Goal: Transaction & Acquisition: Purchase product/service

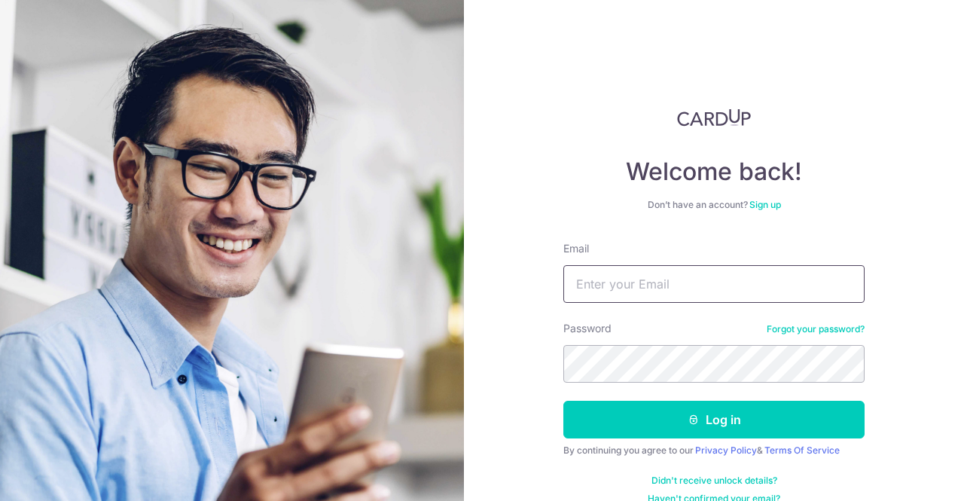
click at [651, 285] on input "Email" at bounding box center [713, 284] width 301 height 38
type input "cindy@willowlake.com.sg"
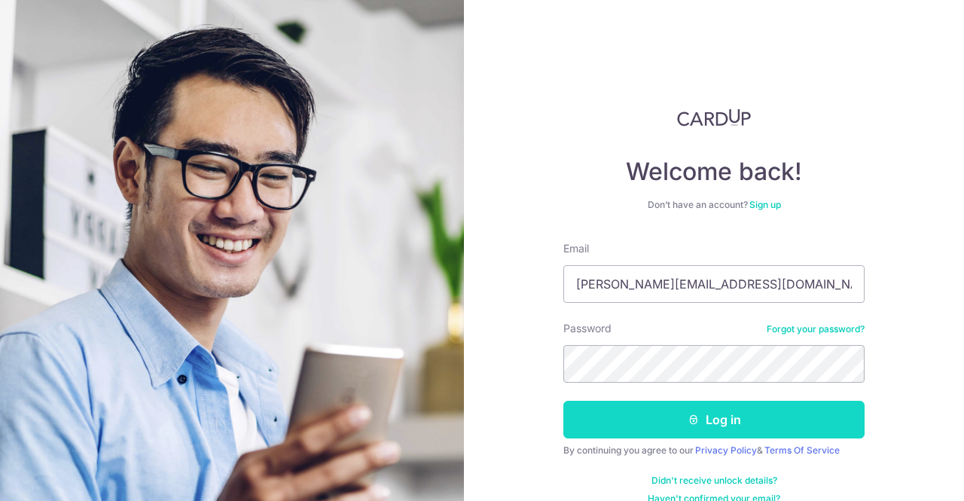
click at [711, 428] on button "Log in" at bounding box center [713, 419] width 301 height 38
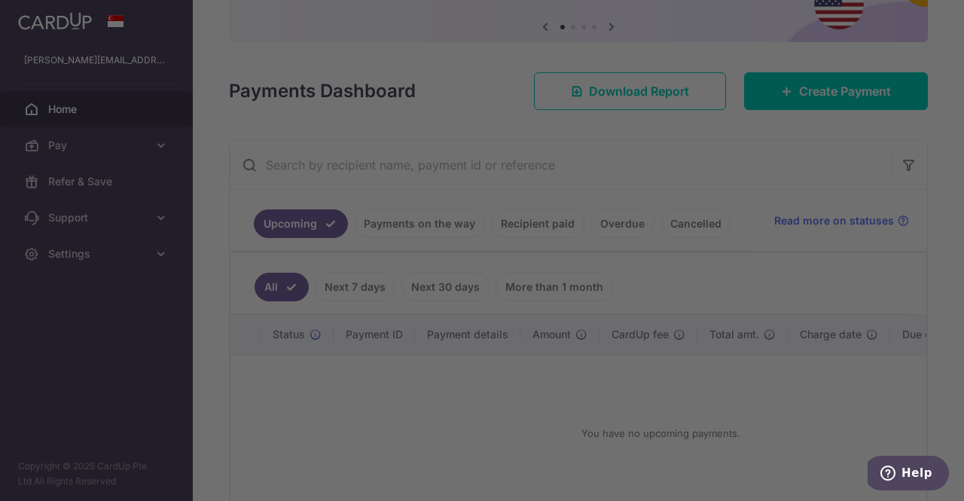
click at [784, 172] on div at bounding box center [486, 253] width 973 height 506
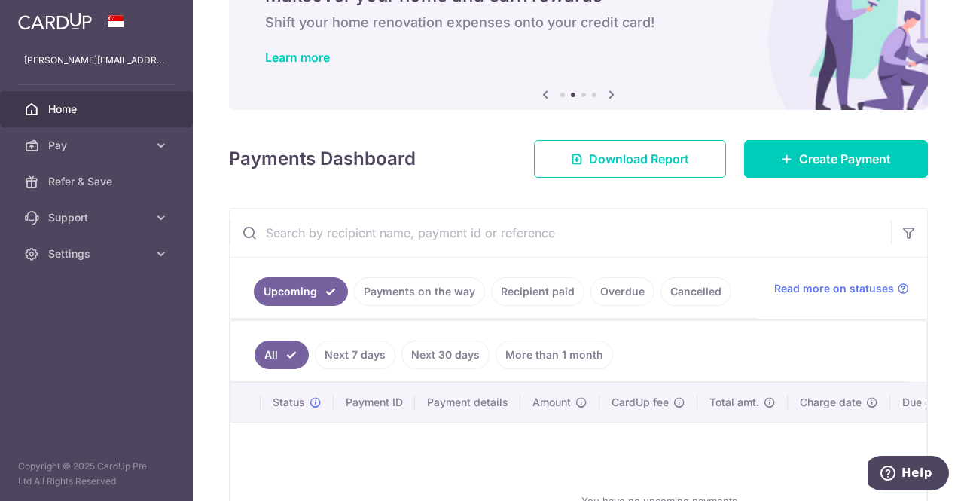
scroll to position [151, 0]
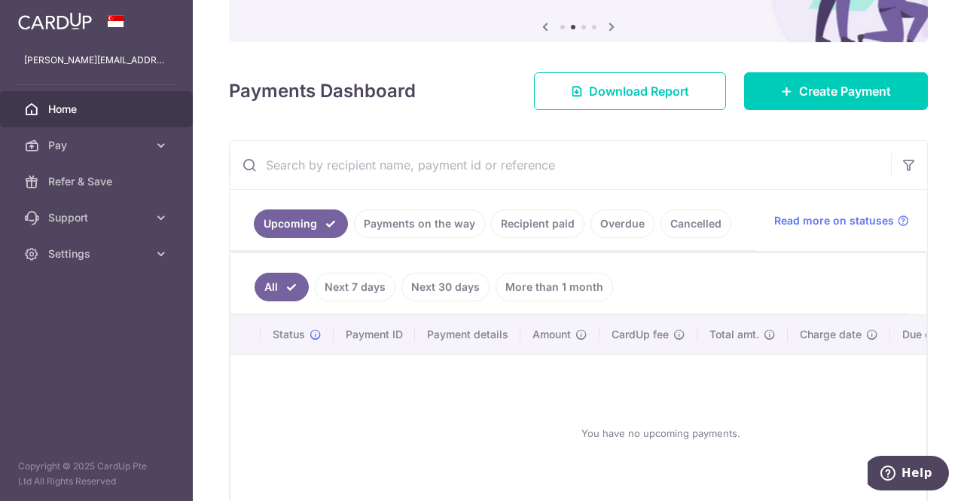
click at [437, 218] on link "Payments on the way" at bounding box center [419, 223] width 131 height 29
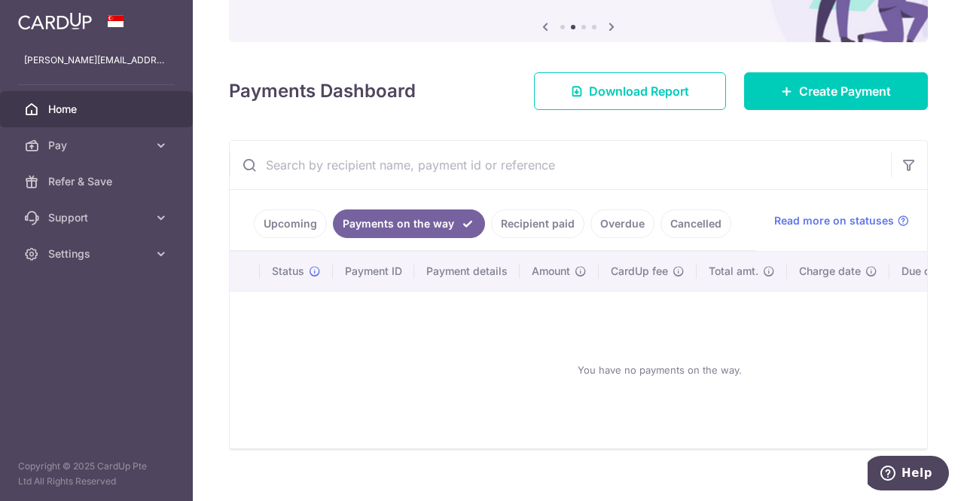
click at [549, 236] on link "Recipient paid" at bounding box center [537, 223] width 93 height 29
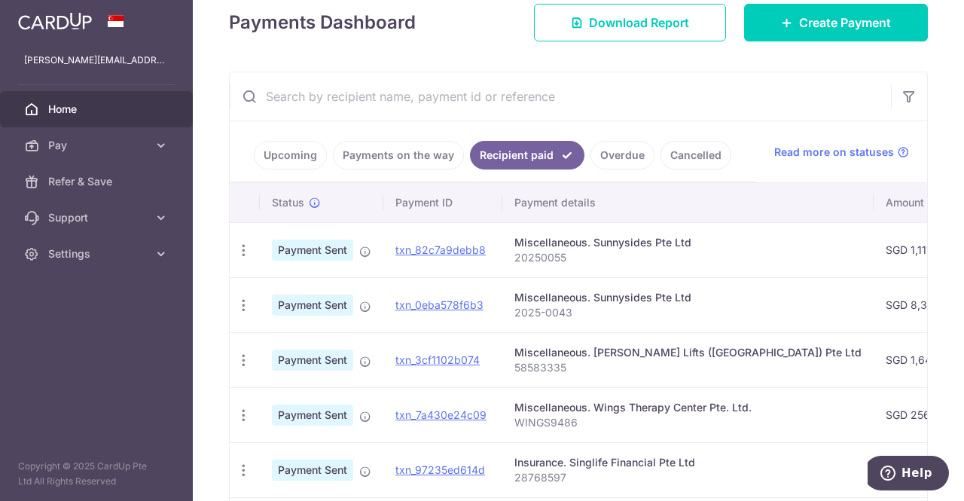
scroll to position [74, 0]
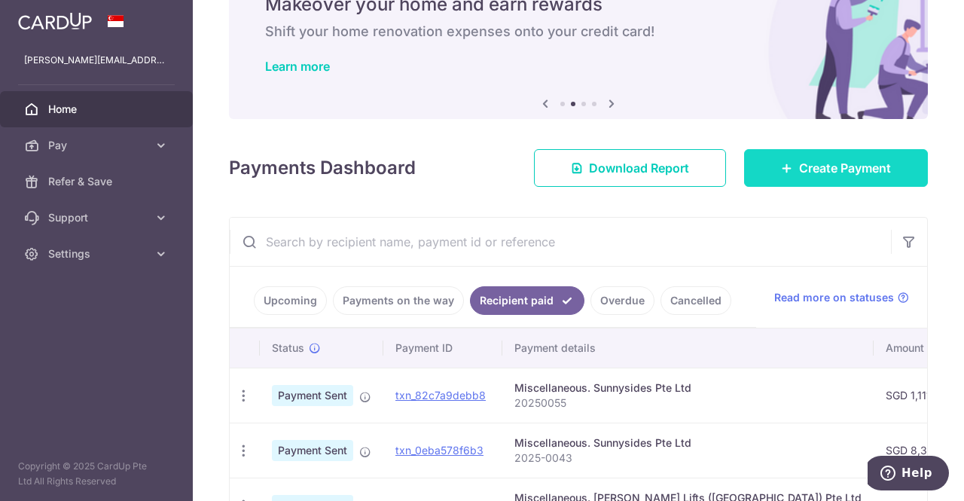
click at [835, 164] on span "Create Payment" at bounding box center [845, 168] width 92 height 18
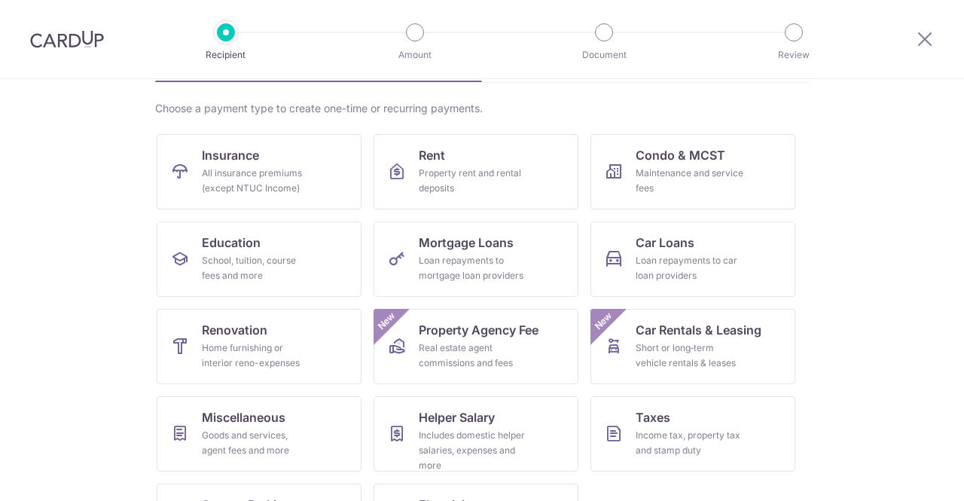
scroll to position [172, 0]
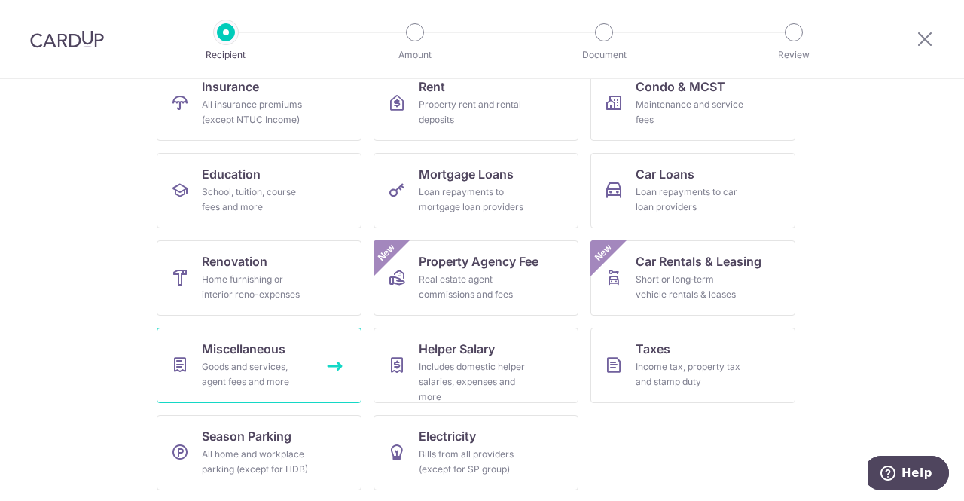
click at [246, 351] on span "Miscellaneous" at bounding box center [244, 349] width 84 height 18
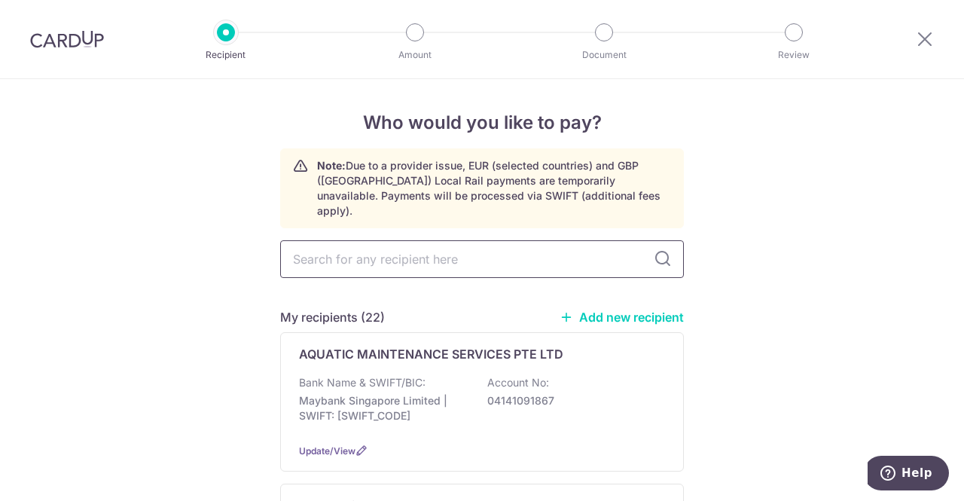
click at [424, 244] on input "text" at bounding box center [481, 259] width 403 height 38
type input "chord"
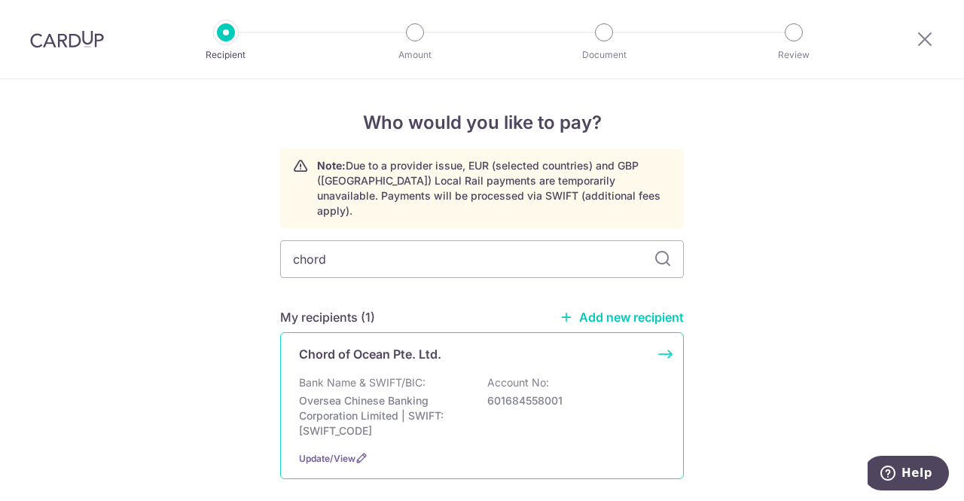
click at [455, 393] on p "Oversea Chinese Banking Corporation Limited | SWIFT: OCBCSGSGXXX" at bounding box center [383, 415] width 169 height 45
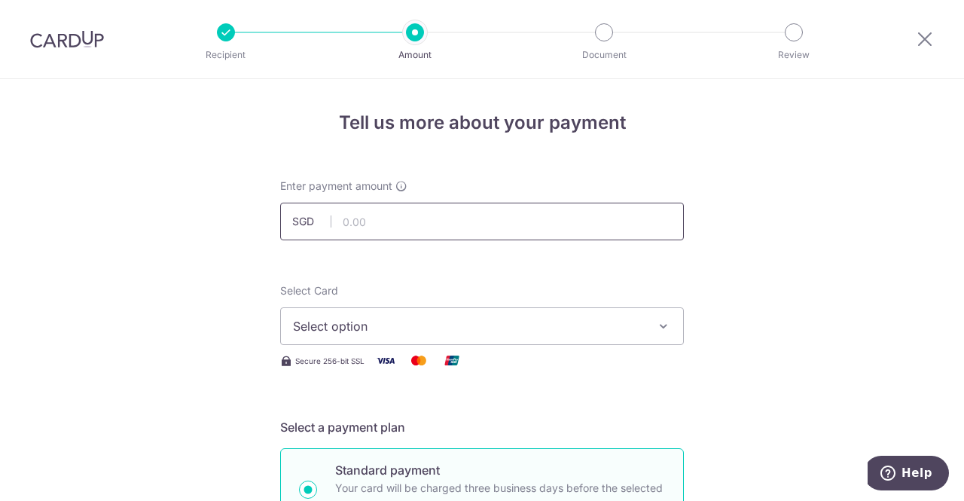
click at [428, 221] on input "text" at bounding box center [481, 221] width 403 height 38
type input "340.00"
click at [638, 291] on div "Select Card Select option Add credit card Your Cards **** 4695 **** 7458 **** 1…" at bounding box center [481, 314] width 403 height 62
click at [562, 321] on span "Select option" at bounding box center [468, 326] width 351 height 18
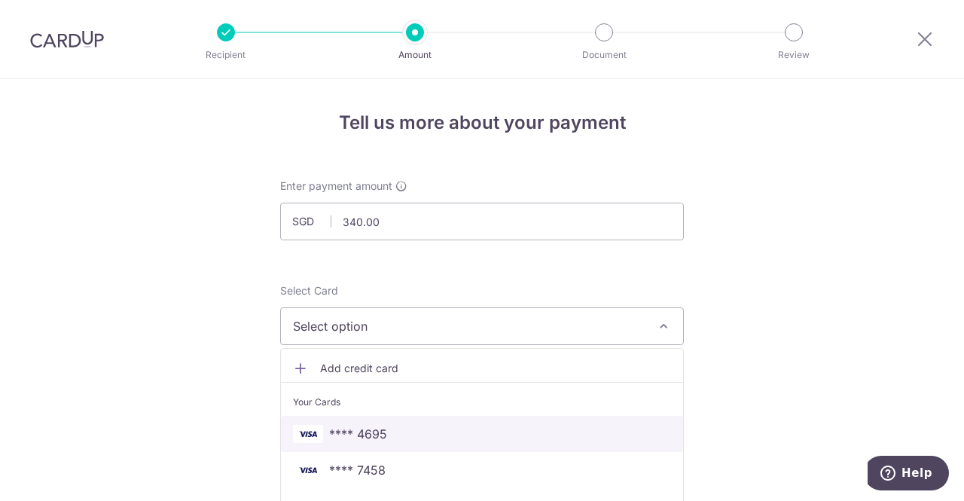
click at [438, 434] on span "**** 4695" at bounding box center [482, 434] width 378 height 18
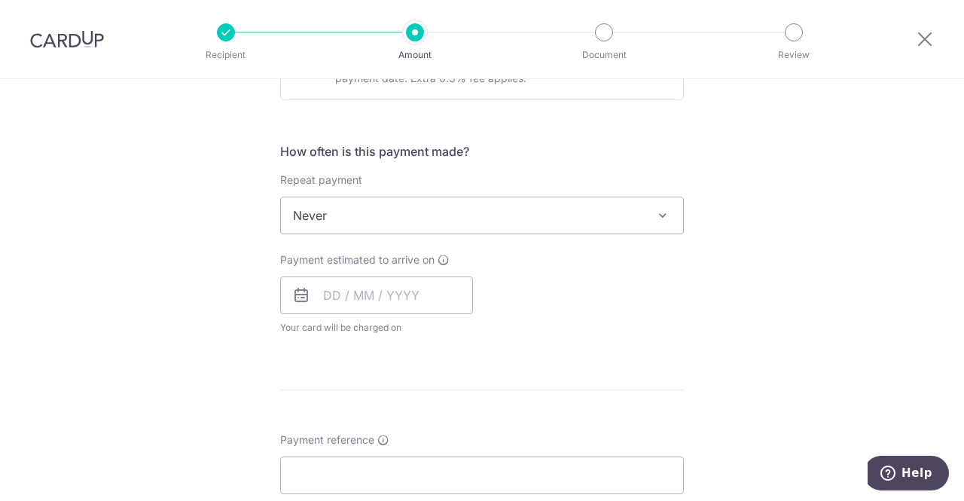
scroll to position [527, 0]
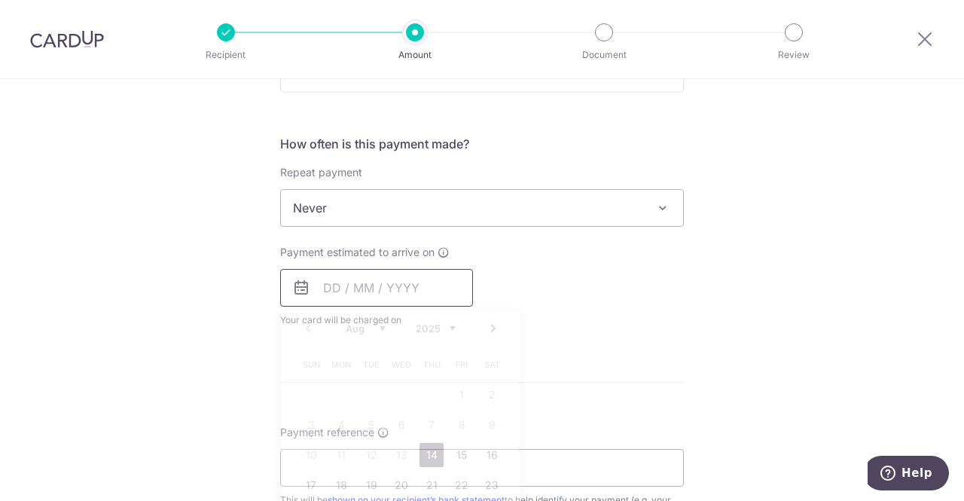
click at [408, 291] on input "text" at bounding box center [376, 288] width 193 height 38
click at [423, 455] on link "14" at bounding box center [431, 455] width 24 height 24
type input "[DATE]"
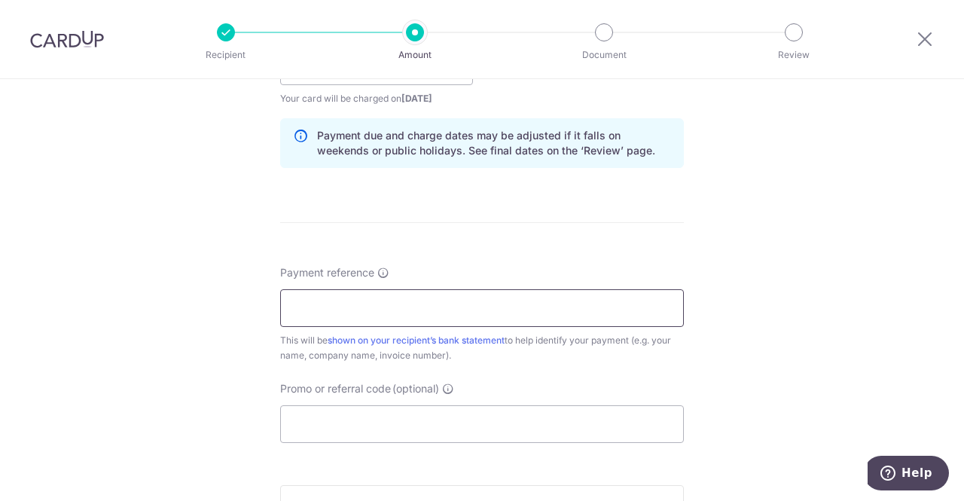
scroll to position [753, 0]
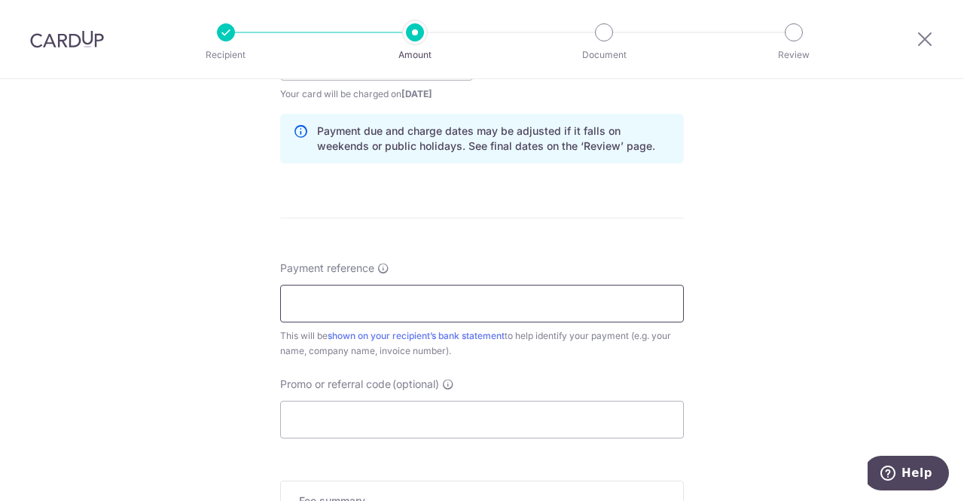
click at [397, 315] on input "Payment reference" at bounding box center [481, 304] width 403 height 38
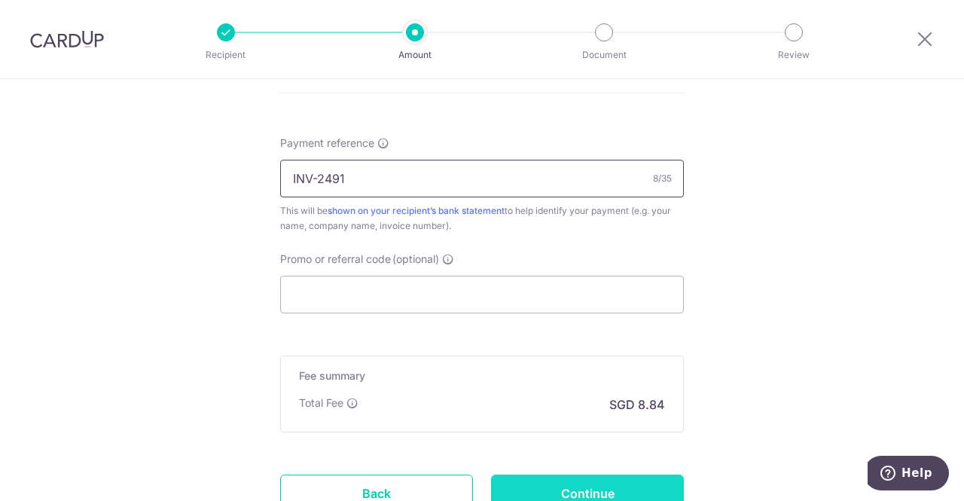
scroll to position [998, 0]
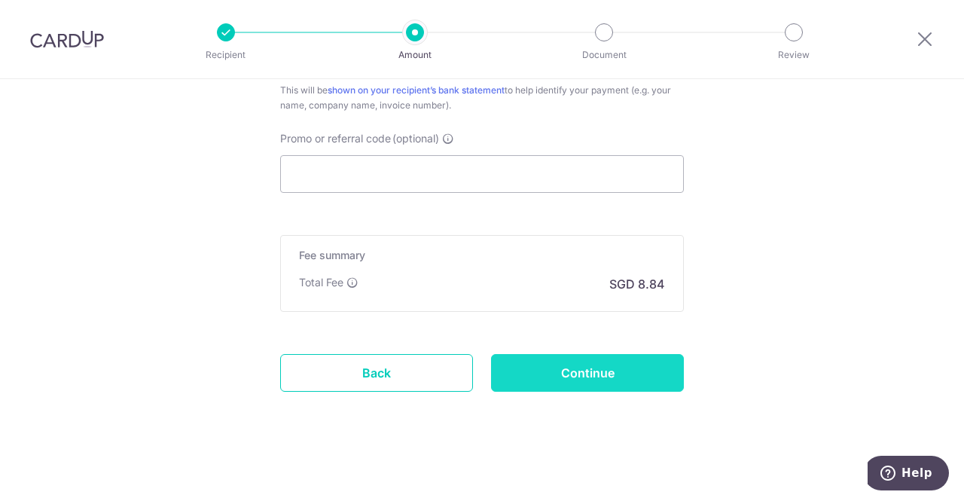
type input "INV-2491"
click at [649, 376] on input "Continue" at bounding box center [587, 373] width 193 height 38
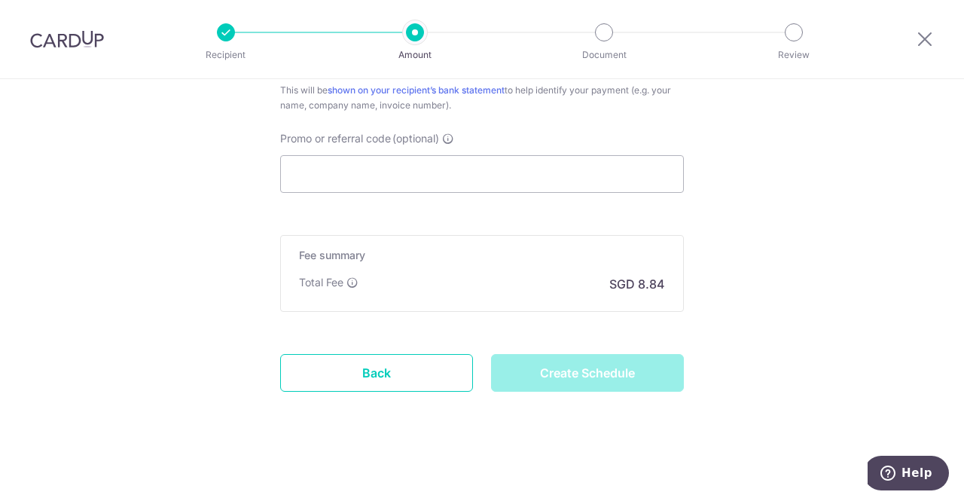
type input "Create Schedule"
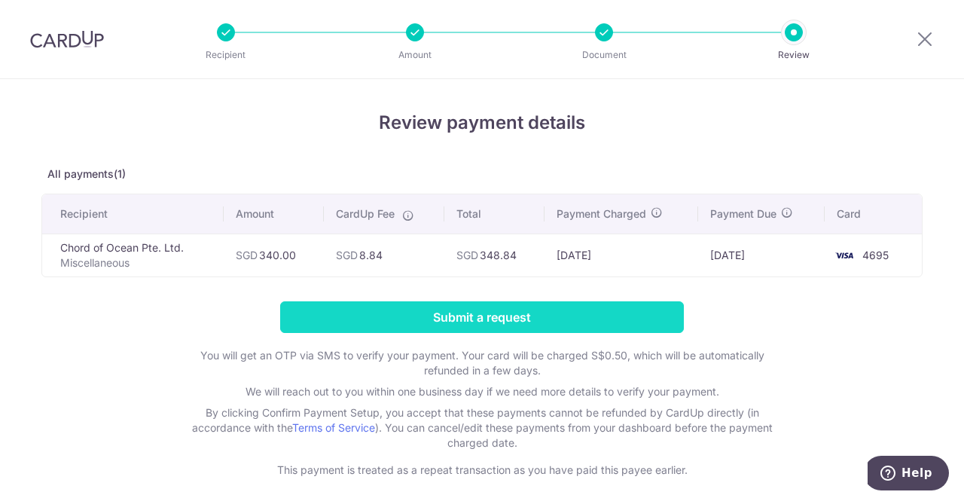
click at [508, 327] on input "Submit a request" at bounding box center [481, 317] width 403 height 32
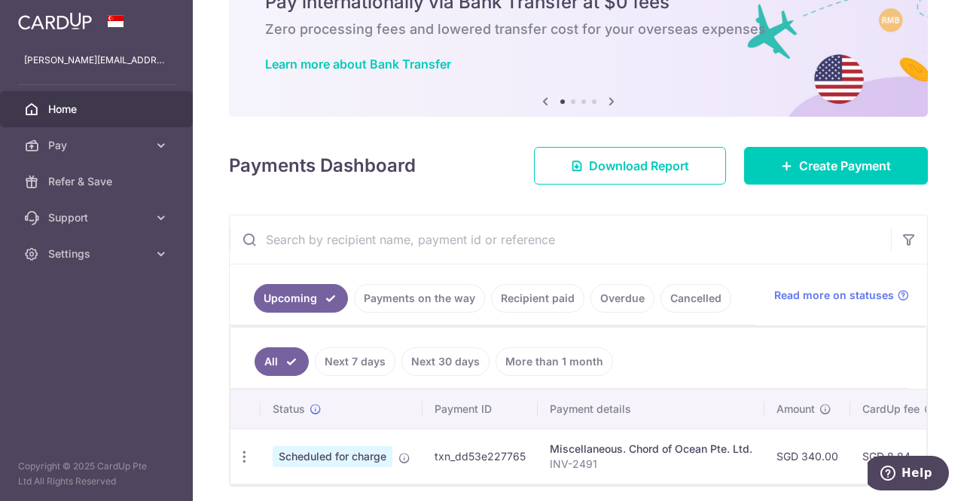
scroll to position [135, 0]
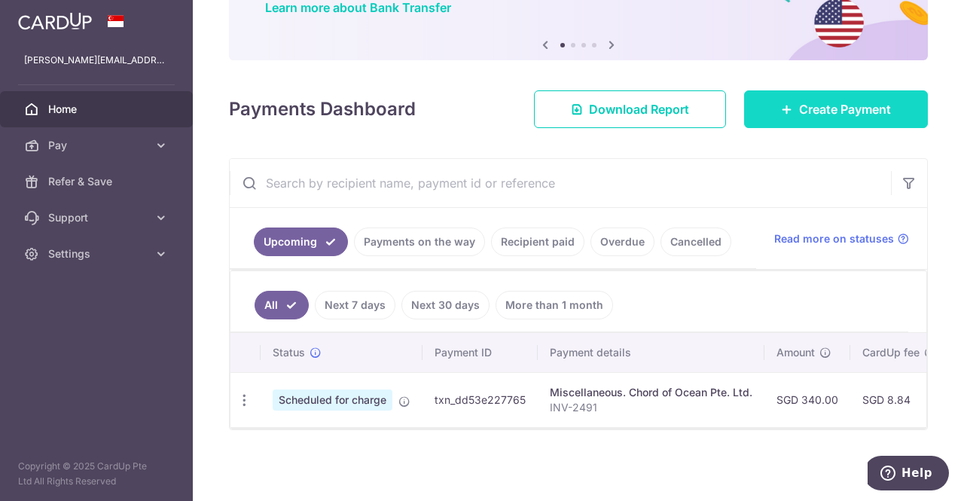
click at [831, 116] on link "Create Payment" at bounding box center [836, 109] width 184 height 38
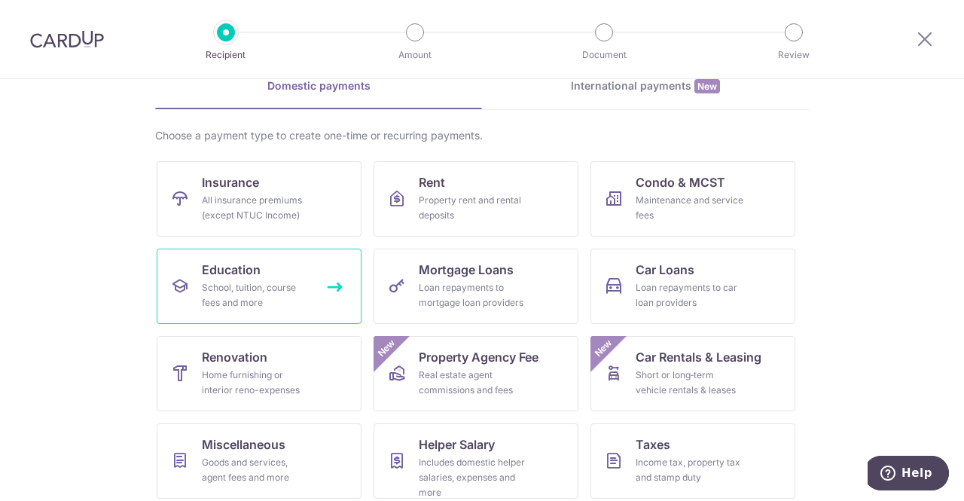
scroll to position [172, 0]
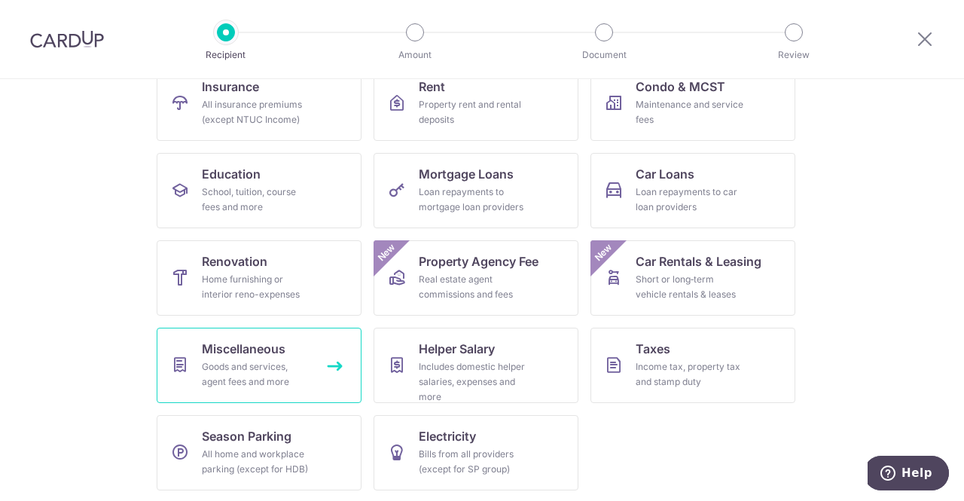
click at [250, 372] on div "Goods and services, agent fees and more" at bounding box center [256, 374] width 108 height 30
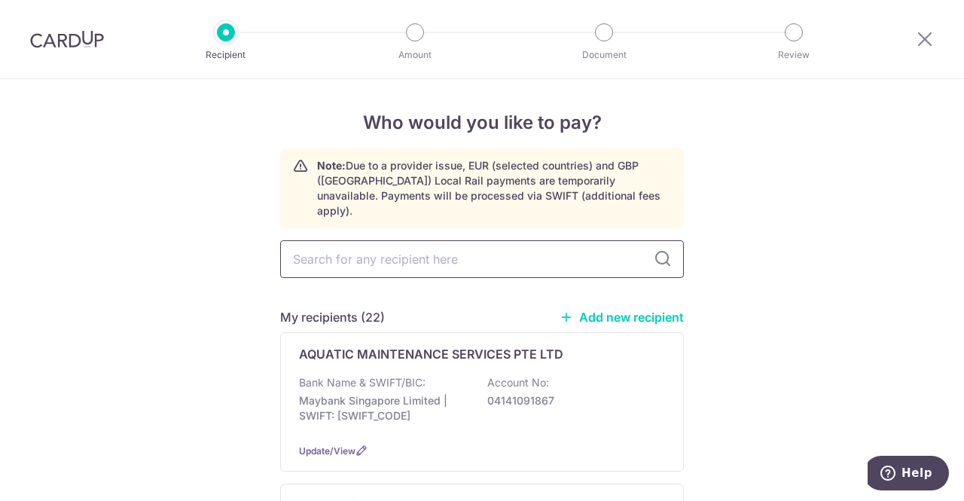
click at [485, 244] on input "text" at bounding box center [481, 259] width 403 height 38
type input "KILLE"
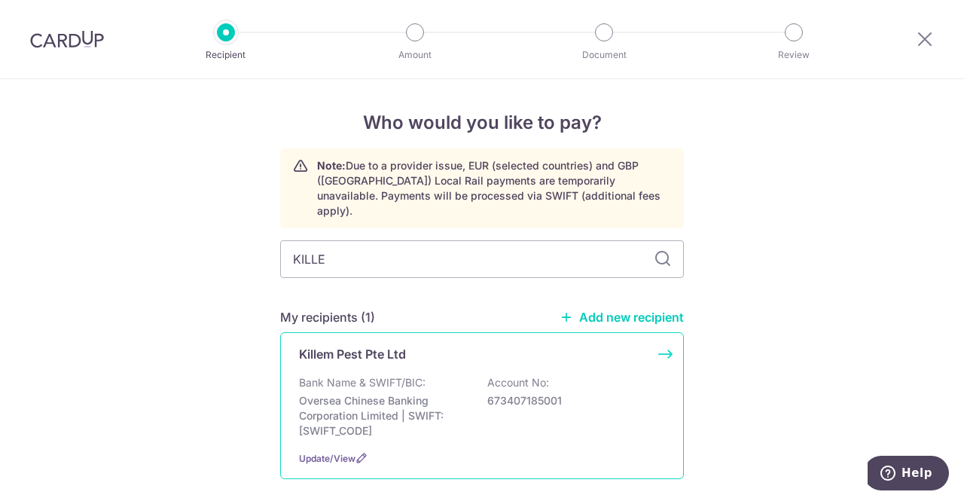
click at [471, 375] on div "Bank Name & SWIFT/BIC: Oversea Chinese Banking Corporation Limited | SWIFT: [SW…" at bounding box center [482, 406] width 366 height 63
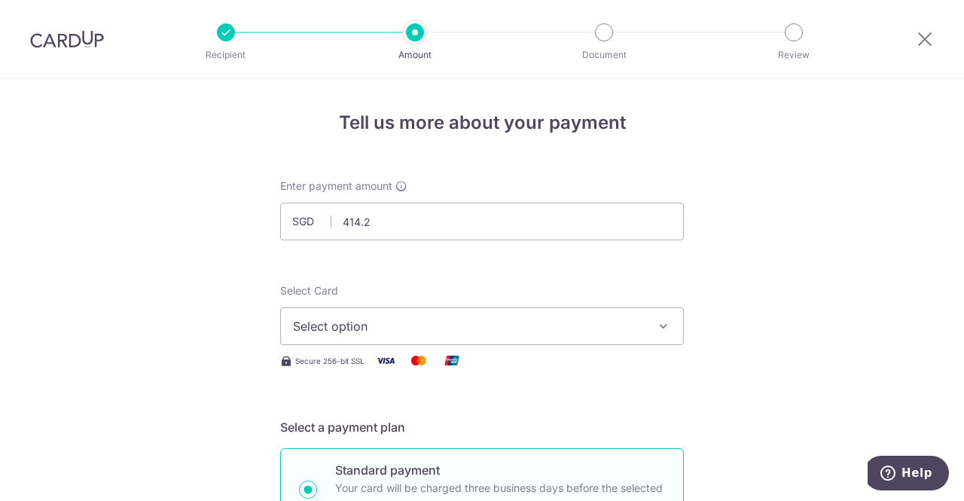
type input "414.20"
click at [416, 327] on span "Select option" at bounding box center [468, 326] width 351 height 18
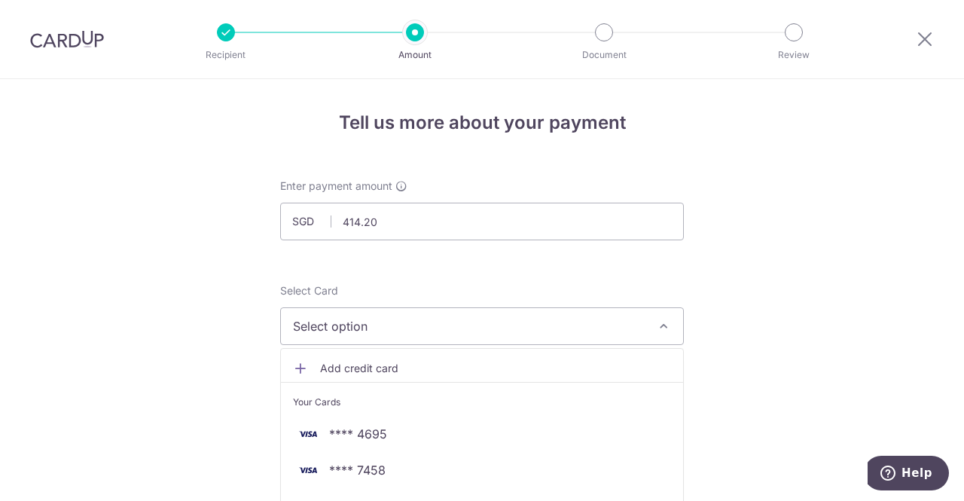
scroll to position [75, 0]
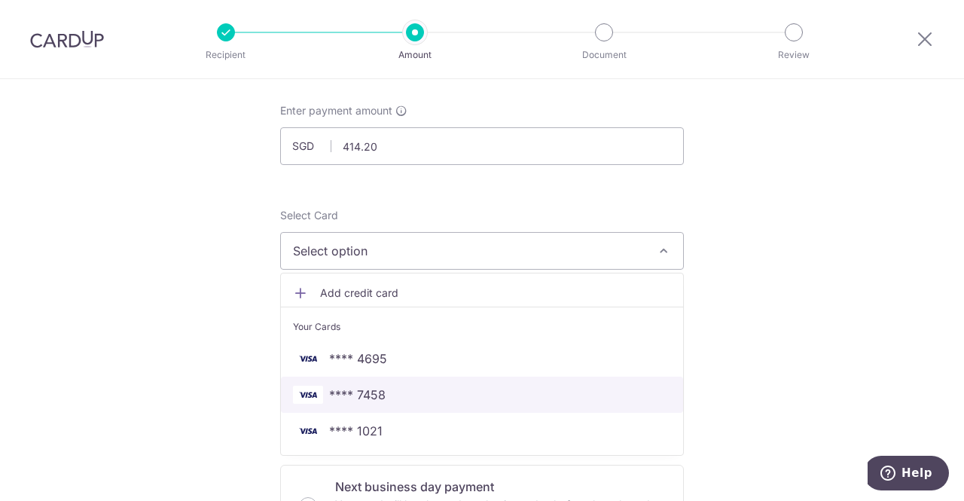
click at [384, 387] on span "**** 7458" at bounding box center [482, 394] width 378 height 18
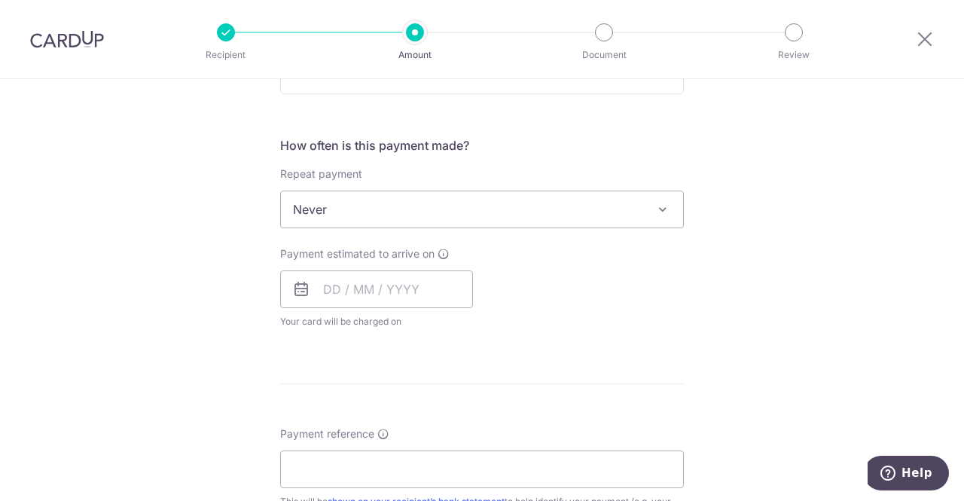
scroll to position [527, 0]
click at [373, 279] on input "text" at bounding box center [376, 288] width 193 height 38
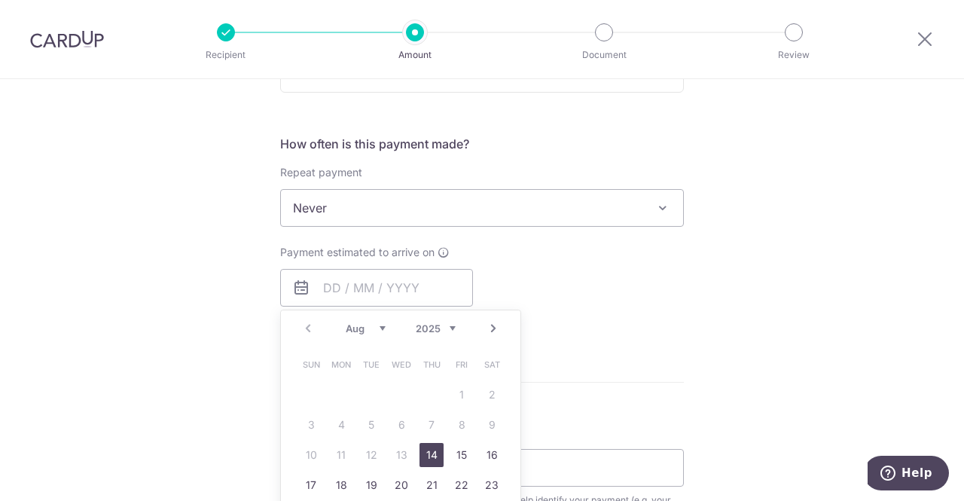
click at [426, 455] on link "14" at bounding box center [431, 455] width 24 height 24
type input "[DATE]"
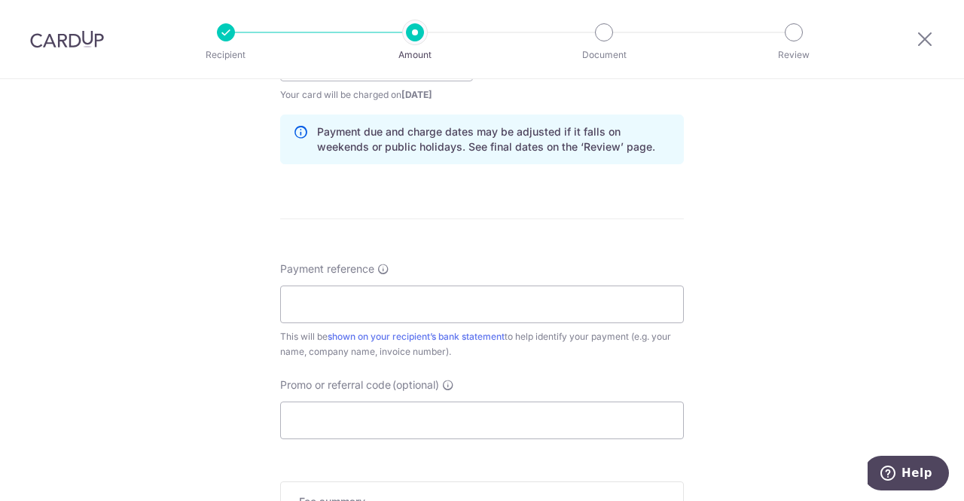
scroll to position [753, 0]
click at [385, 272] on label "Payment reference" at bounding box center [334, 267] width 109 height 15
click at [385, 285] on input "Payment reference" at bounding box center [481, 304] width 403 height 38
click at [357, 298] on input "Payment reference Enter details that can help your recipient identify your paym…" at bounding box center [481, 304] width 403 height 38
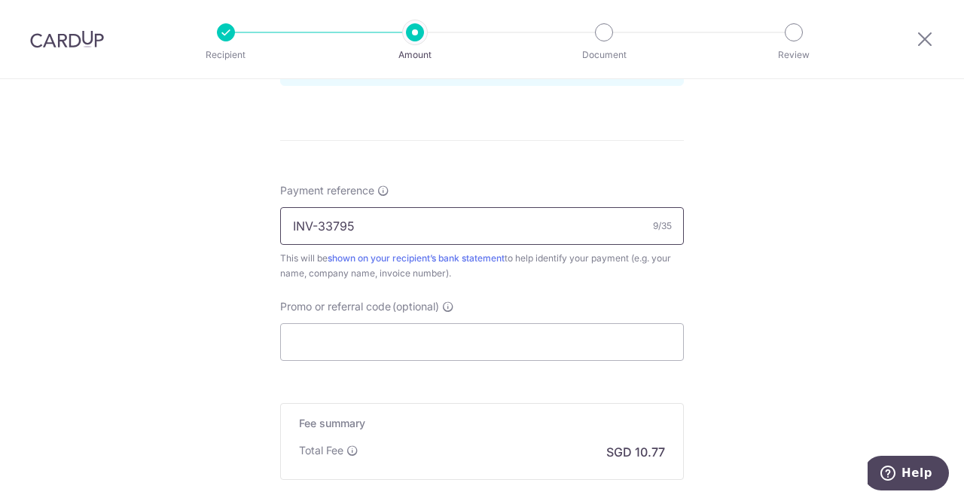
scroll to position [979, 0]
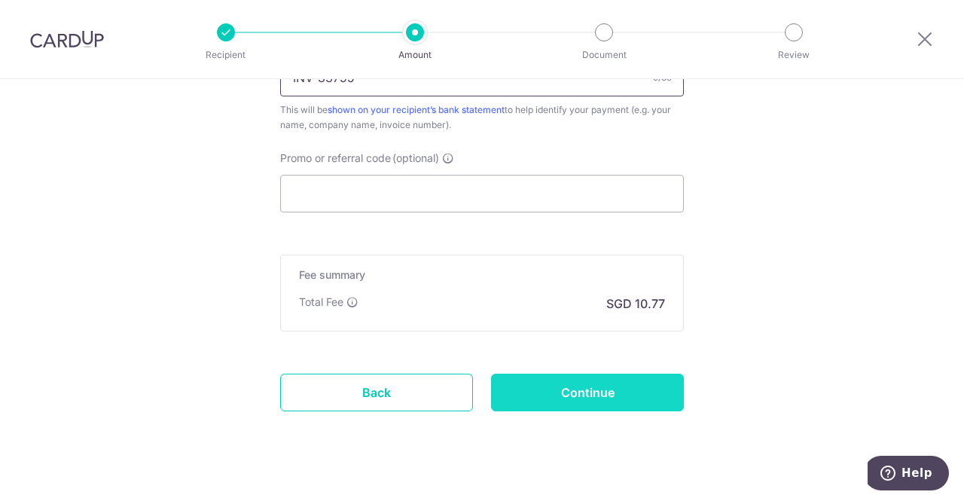
type input "INV-33795"
click at [633, 398] on input "Continue" at bounding box center [587, 392] width 193 height 38
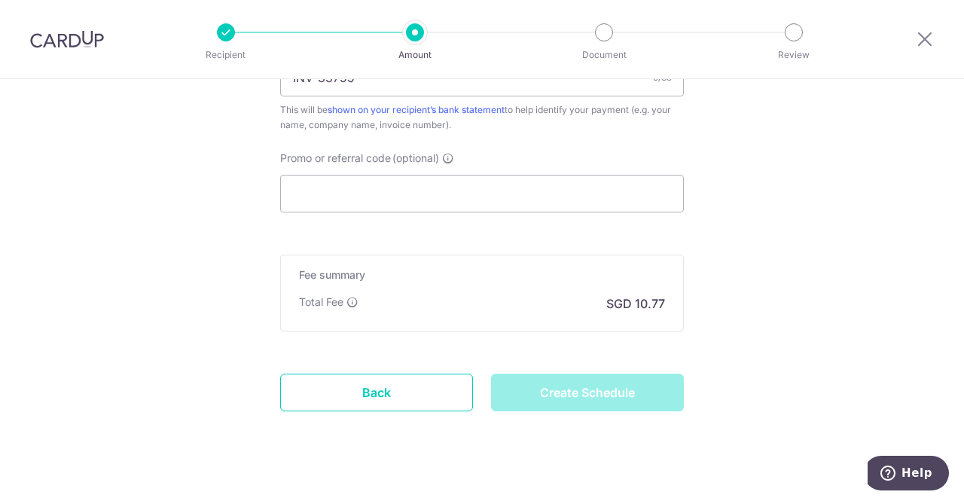
type input "Create Schedule"
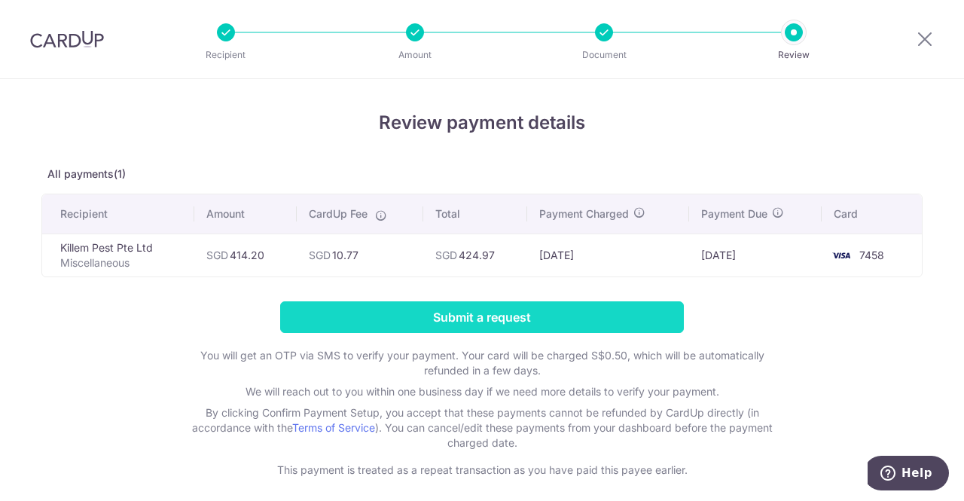
click at [527, 312] on input "Submit a request" at bounding box center [481, 317] width 403 height 32
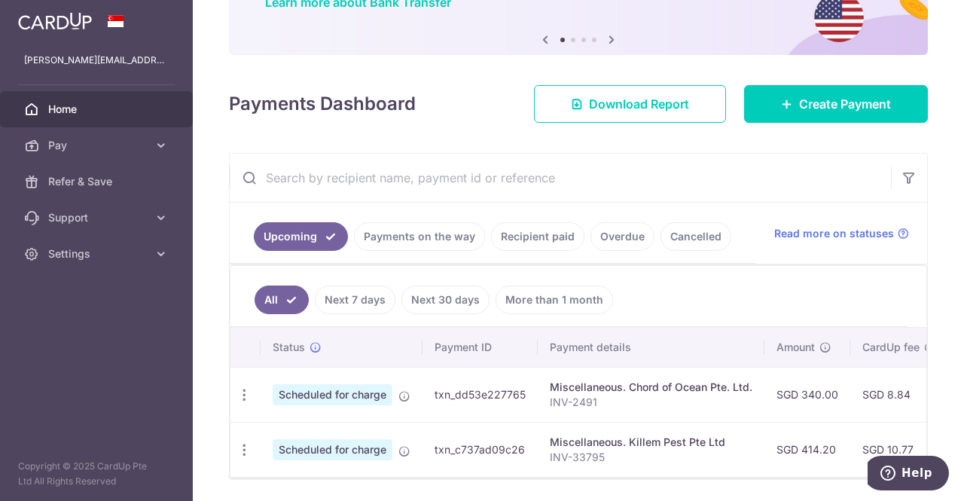
scroll to position [114, 0]
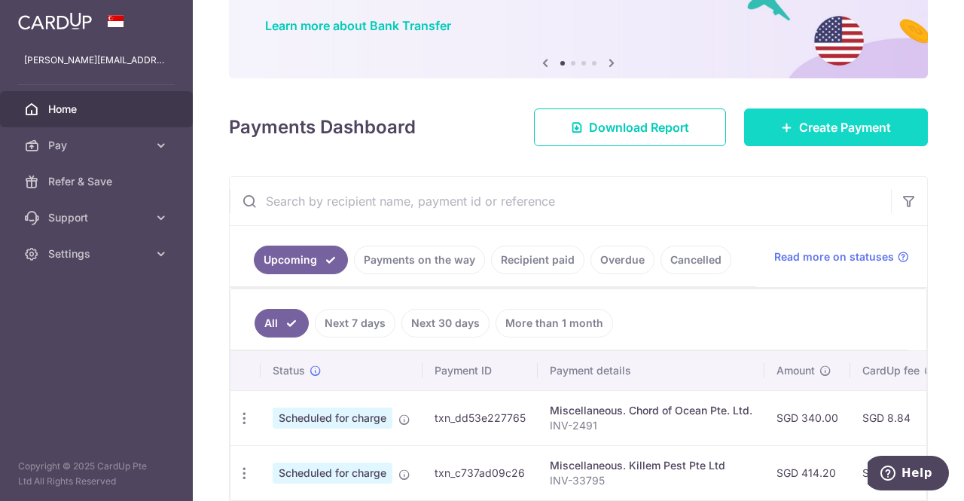
click at [857, 131] on span "Create Payment" at bounding box center [845, 127] width 92 height 18
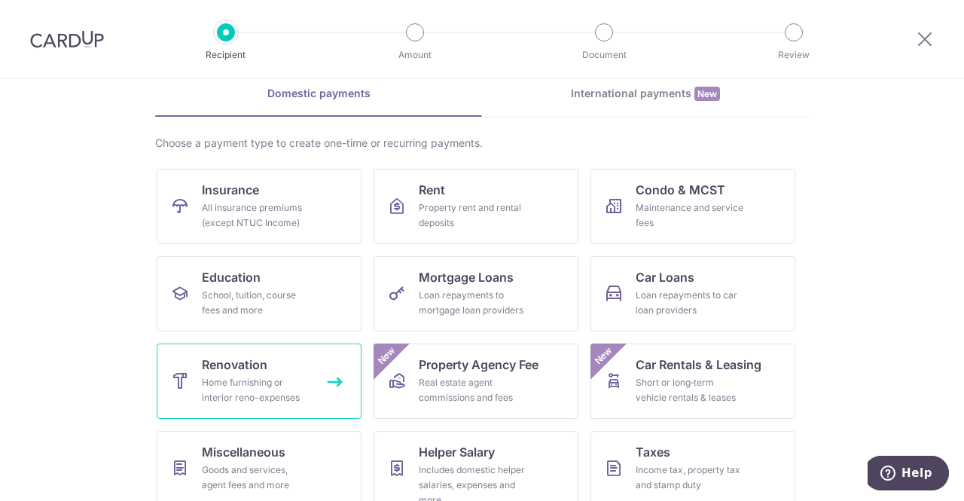
scroll to position [172, 0]
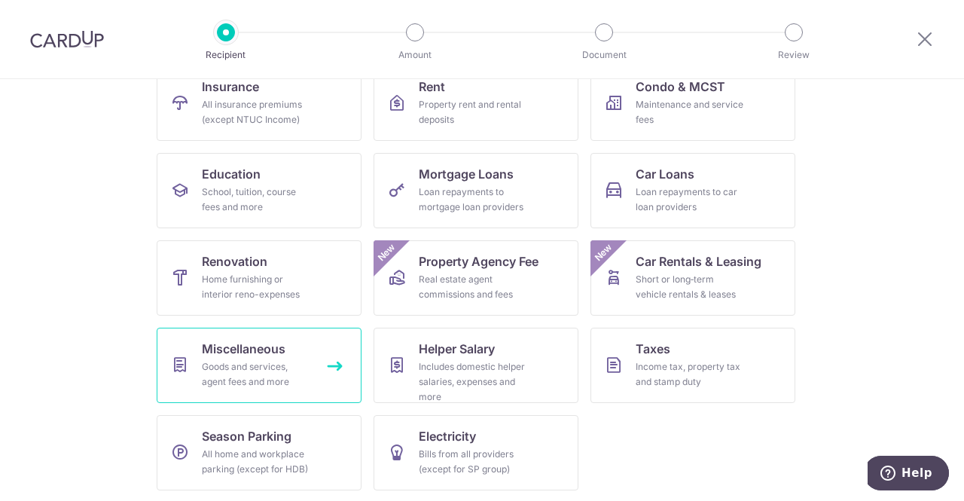
click at [260, 355] on span "Miscellaneous" at bounding box center [244, 349] width 84 height 18
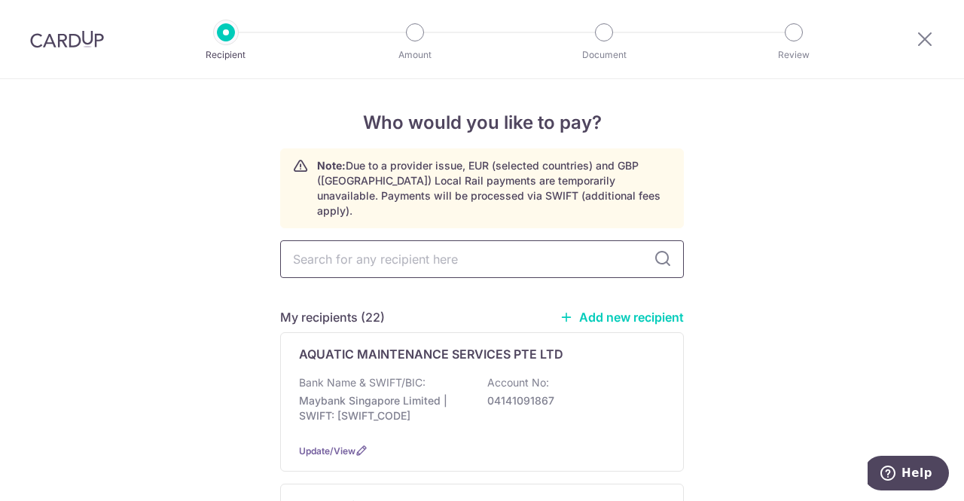
click at [402, 247] on input "text" at bounding box center [481, 259] width 403 height 38
type input "NYEE PH"
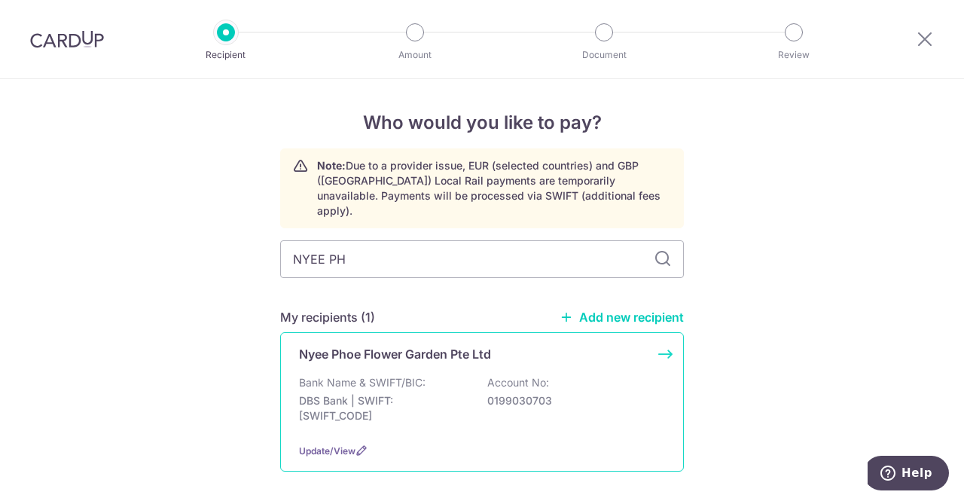
click at [458, 375] on div "Bank Name & SWIFT/BIC: DBS Bank | SWIFT: [SWIFT_CODE] Account No: 0199030703" at bounding box center [482, 403] width 366 height 56
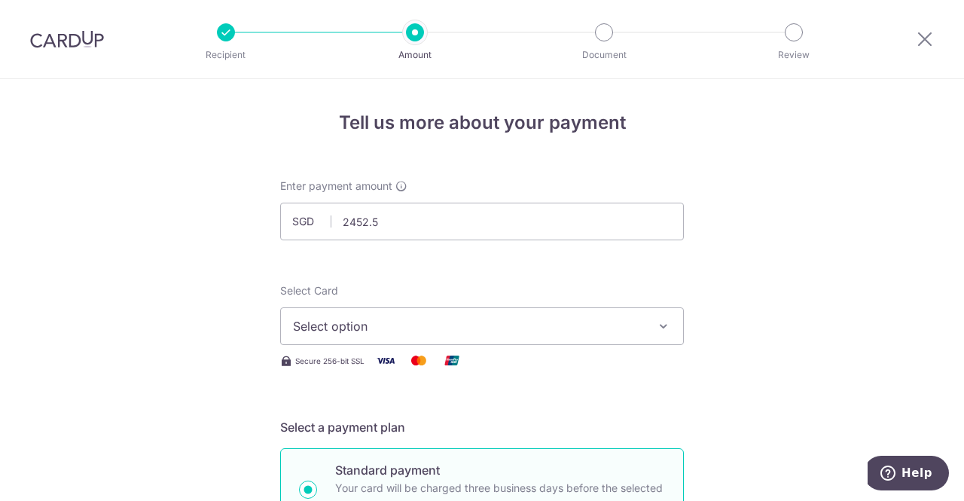
type input "2,452.50"
click at [436, 323] on span "Select option" at bounding box center [468, 326] width 351 height 18
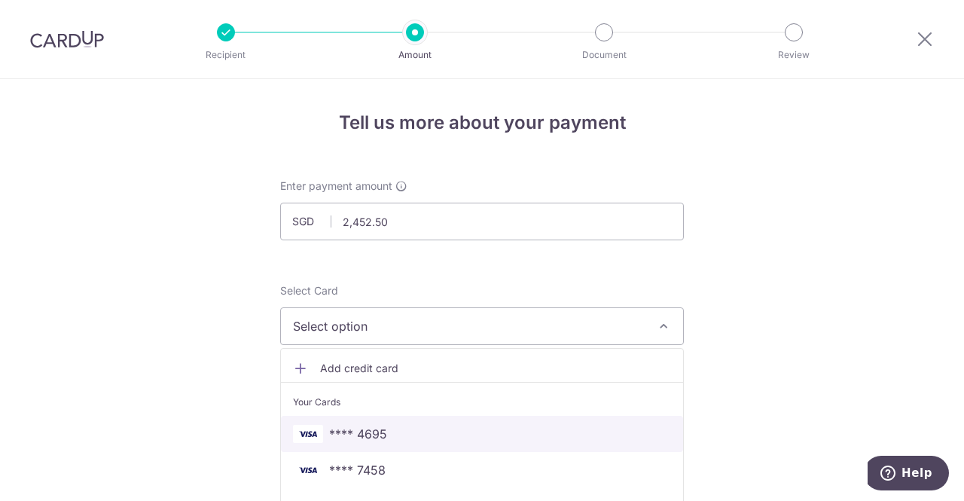
click at [410, 438] on span "**** 4695" at bounding box center [482, 434] width 378 height 18
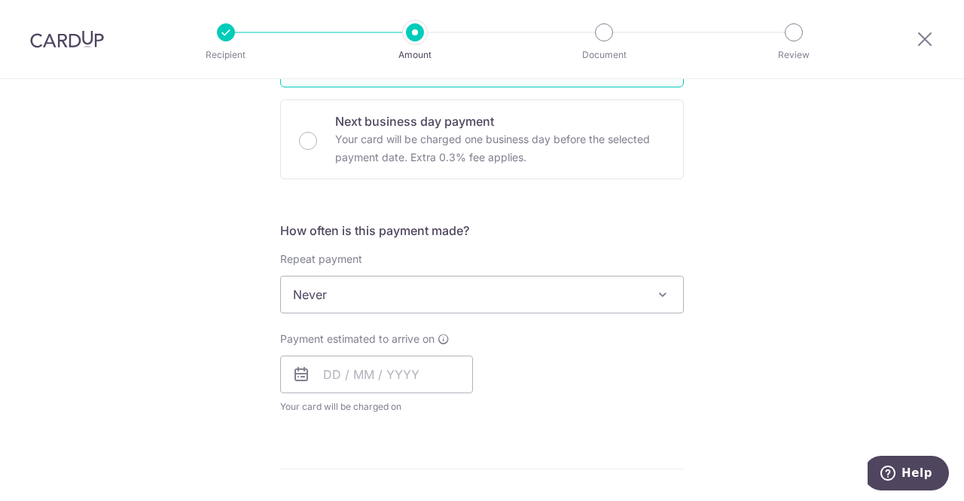
scroll to position [527, 0]
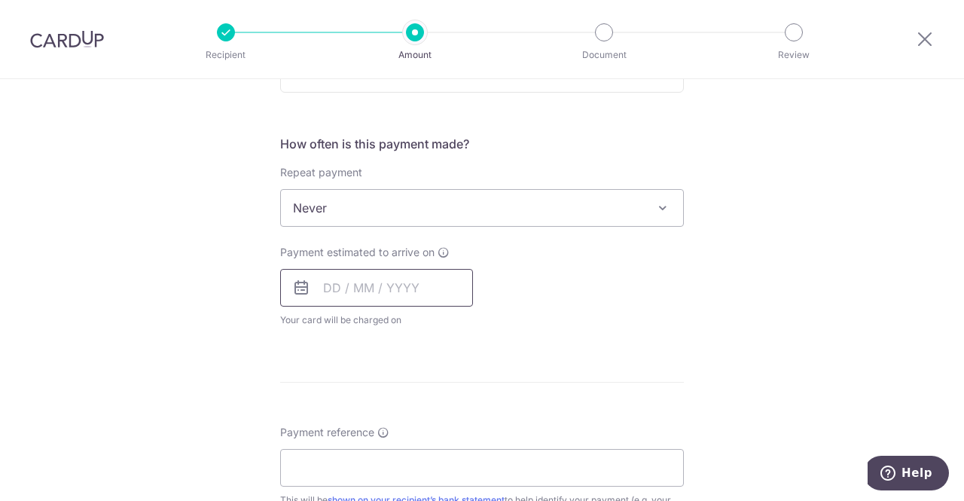
click at [361, 291] on input "text" at bounding box center [376, 288] width 193 height 38
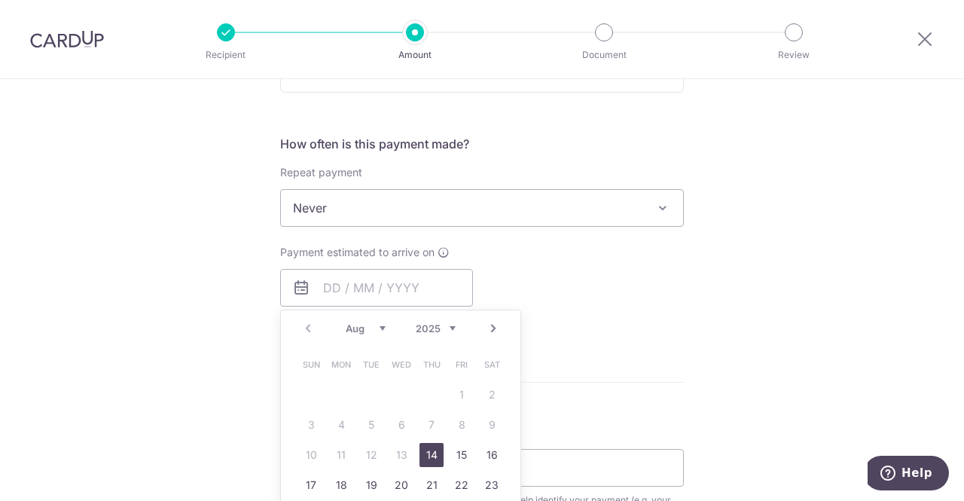
click at [422, 452] on link "14" at bounding box center [431, 455] width 24 height 24
type input "[DATE]"
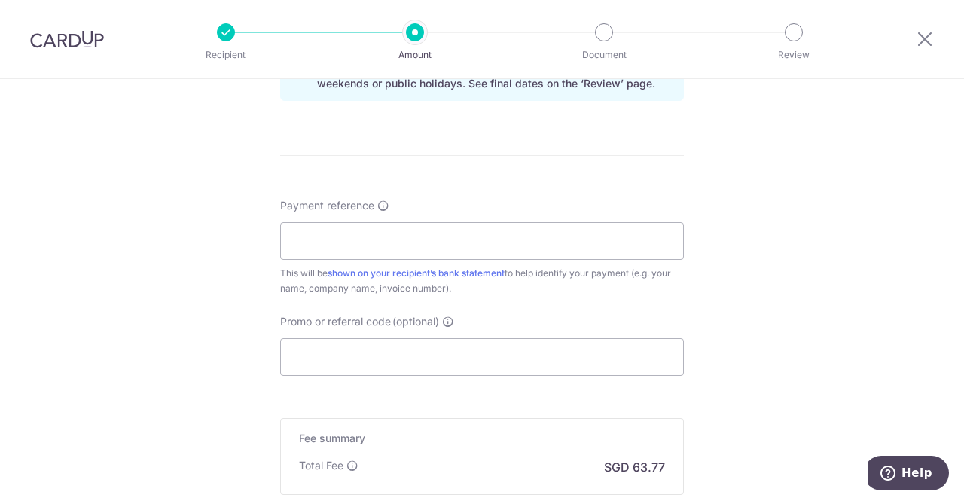
scroll to position [828, 0]
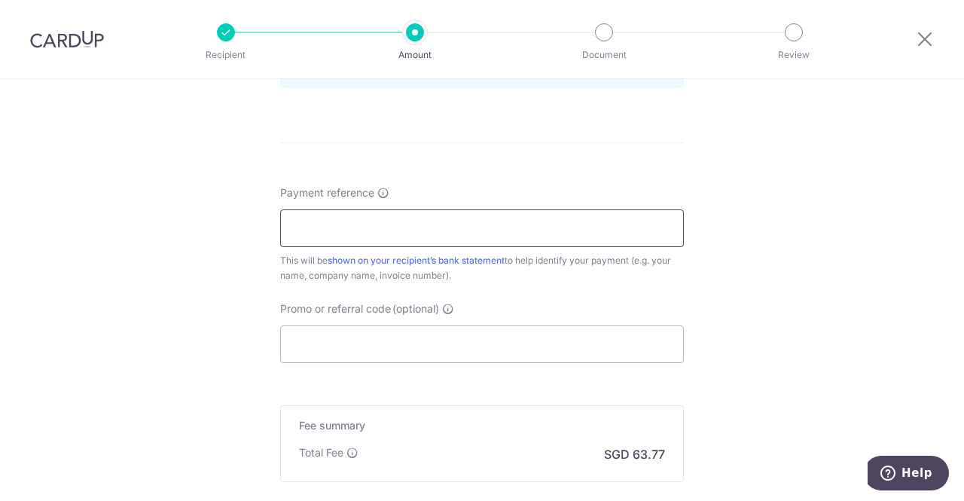
click at [386, 221] on input "Payment reference" at bounding box center [481, 228] width 403 height 38
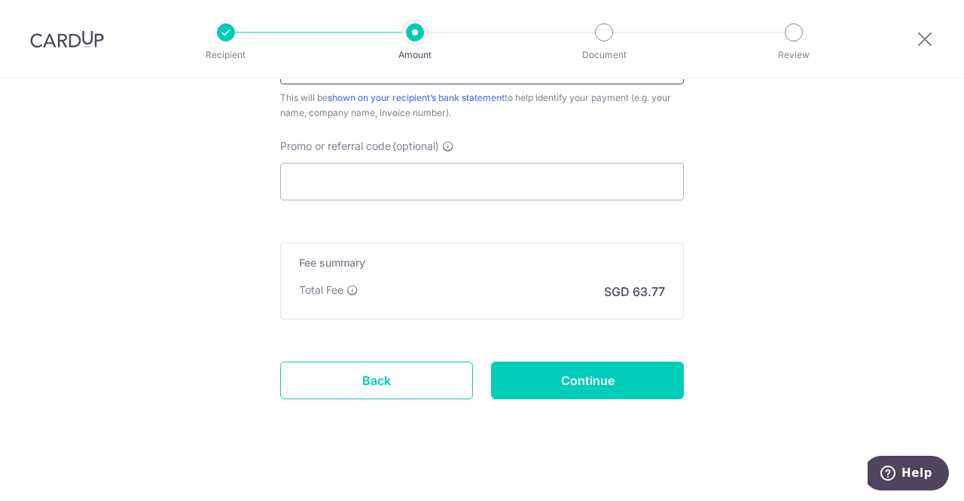
scroll to position [998, 0]
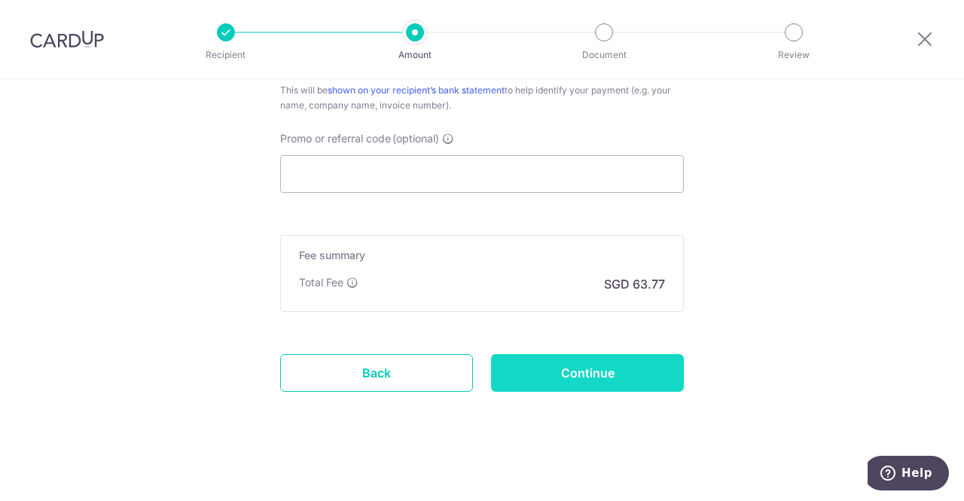
type input "INV-10083167"
click at [611, 371] on input "Continue" at bounding box center [587, 373] width 193 height 38
type input "Create Schedule"
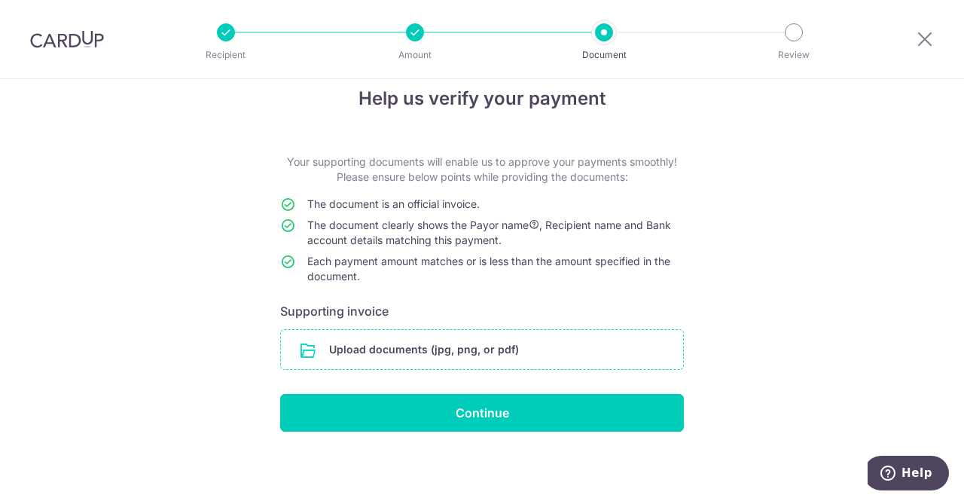
click at [458, 338] on input "file" at bounding box center [482, 349] width 402 height 39
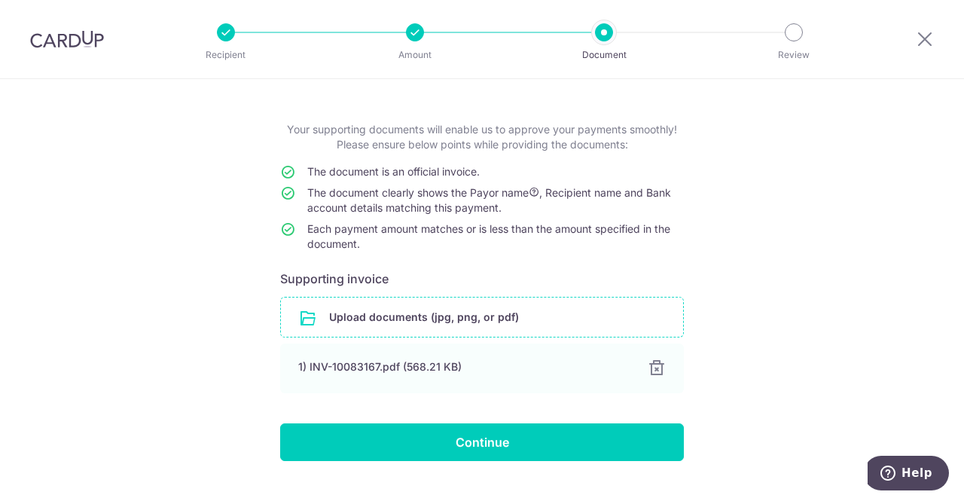
scroll to position [86, 0]
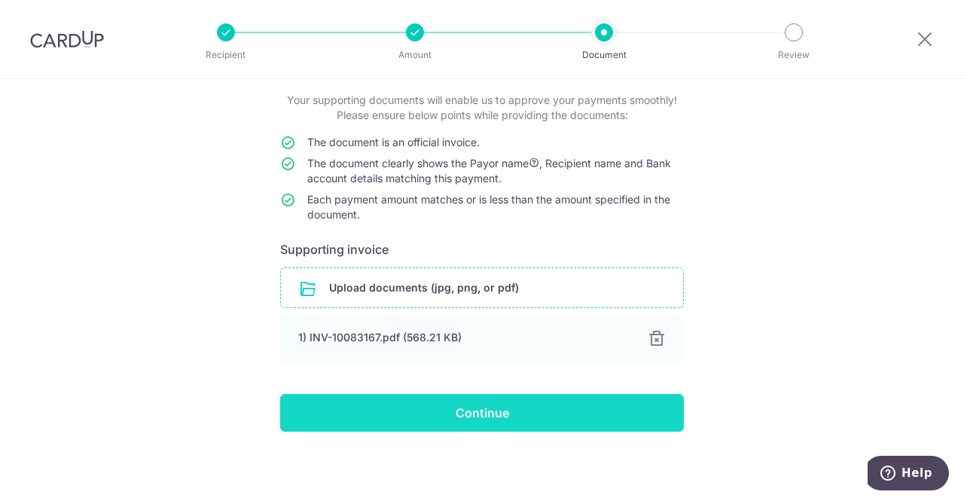
click at [481, 420] on input "Continue" at bounding box center [481, 413] width 403 height 38
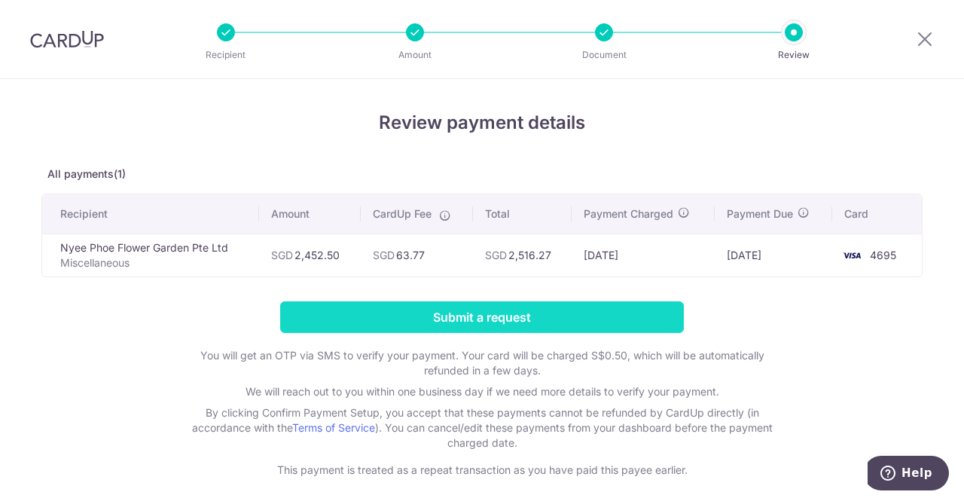
click at [509, 308] on input "Submit a request" at bounding box center [481, 317] width 403 height 32
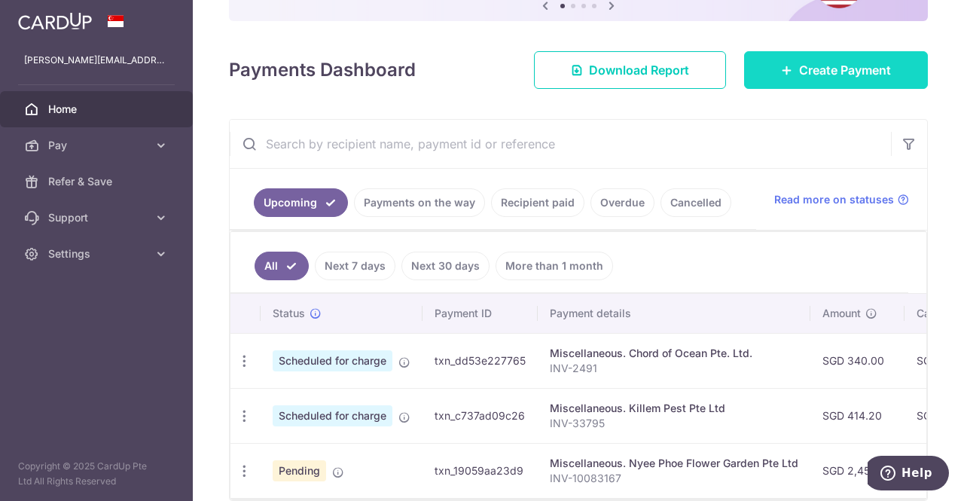
scroll to position [93, 0]
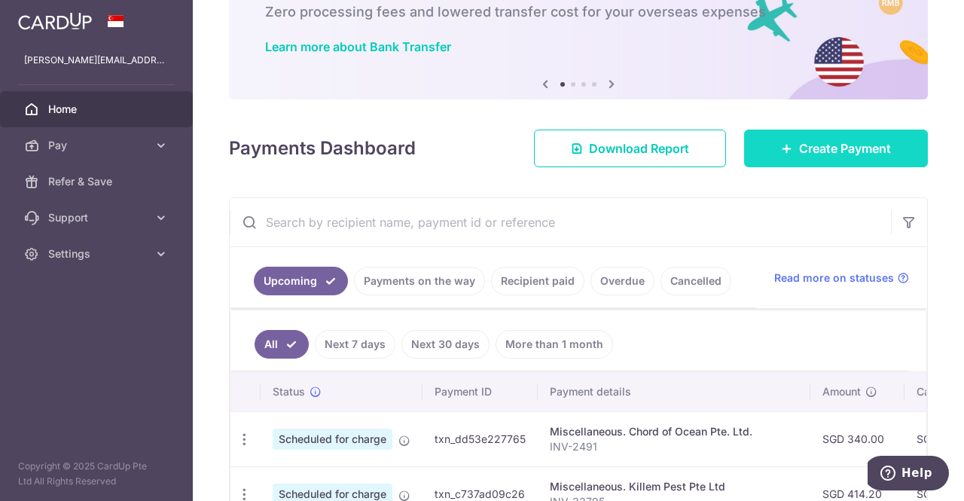
click at [833, 141] on span "Create Payment" at bounding box center [845, 148] width 92 height 18
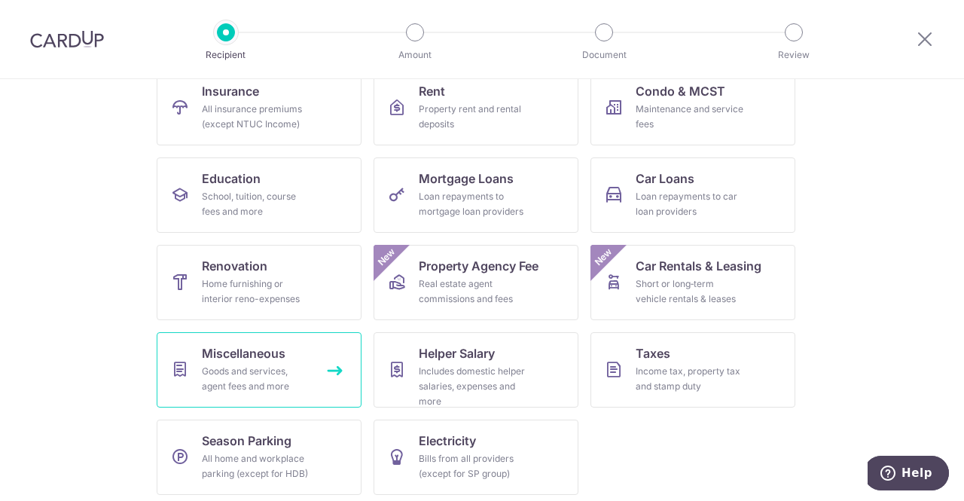
scroll to position [172, 0]
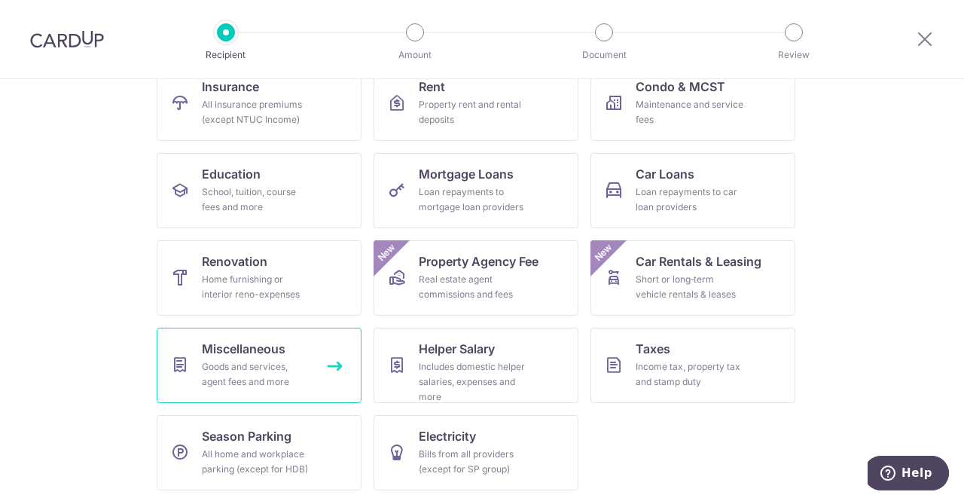
click at [209, 350] on span "Miscellaneous" at bounding box center [244, 349] width 84 height 18
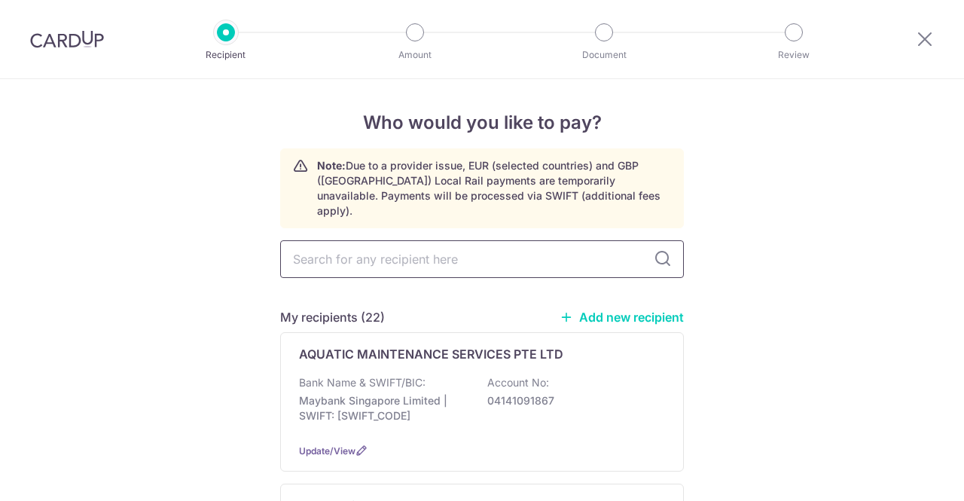
click at [430, 252] on input "text" at bounding box center [481, 259] width 403 height 38
type input "LOVEL"
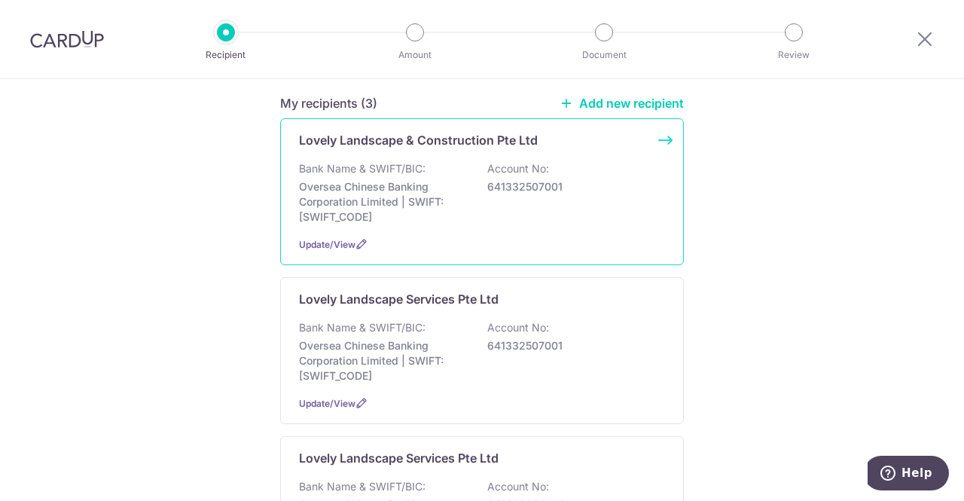
scroll to position [301, 0]
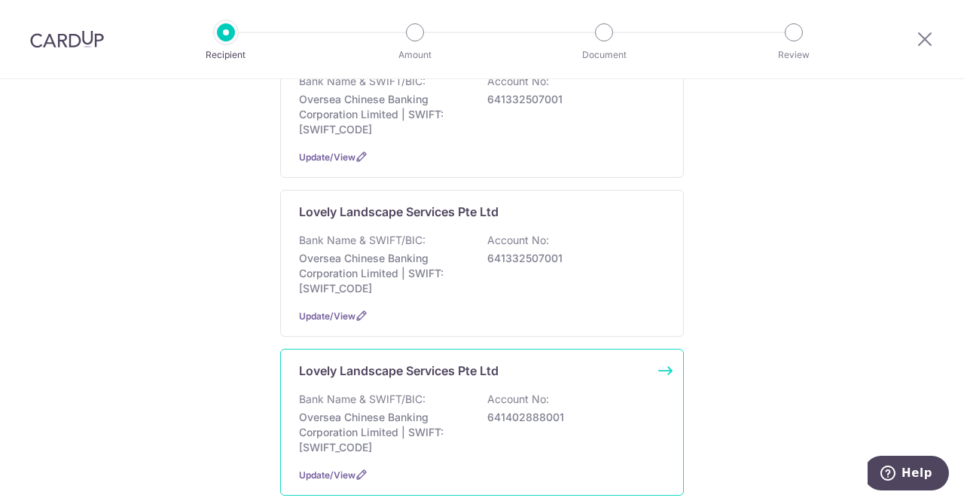
click at [557, 422] on div "Bank Name & SWIFT/BIC: Oversea Chinese Banking Corporation Limited | SWIFT: [SW…" at bounding box center [482, 422] width 366 height 63
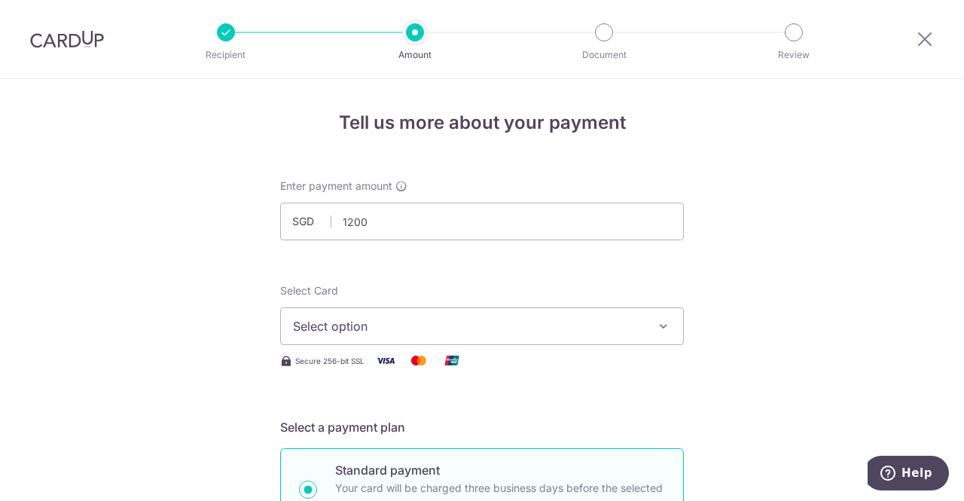
type input "1,200.00"
click at [446, 326] on span "Select option" at bounding box center [468, 326] width 351 height 18
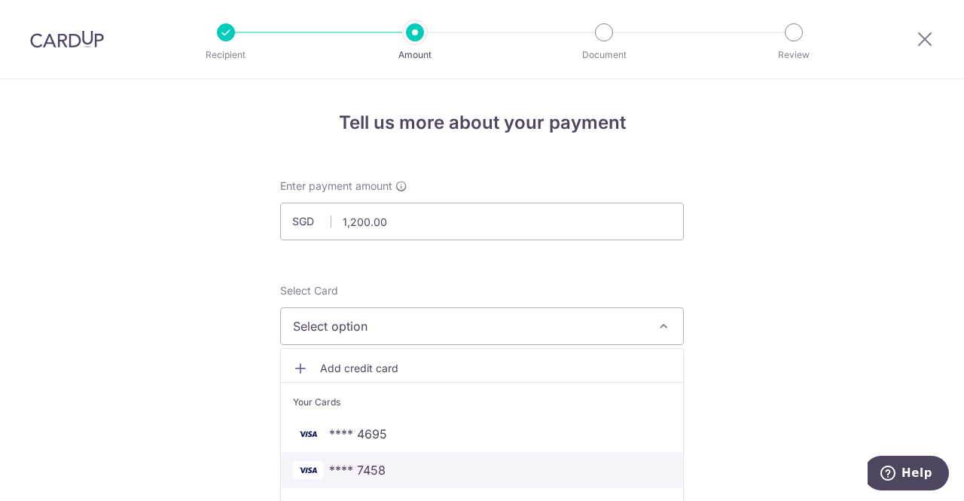
click at [408, 464] on span "**** 7458" at bounding box center [482, 470] width 378 height 18
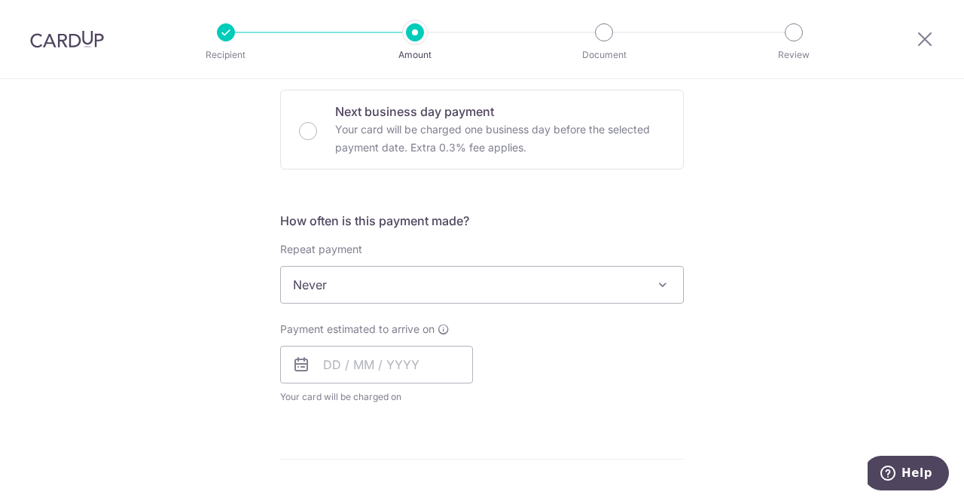
scroll to position [452, 0]
click at [386, 368] on input "text" at bounding box center [376, 363] width 193 height 38
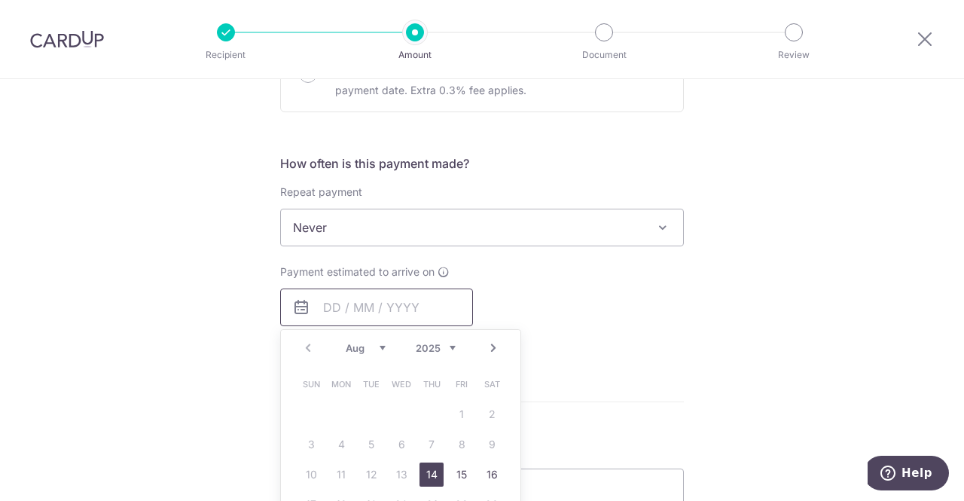
scroll to position [602, 0]
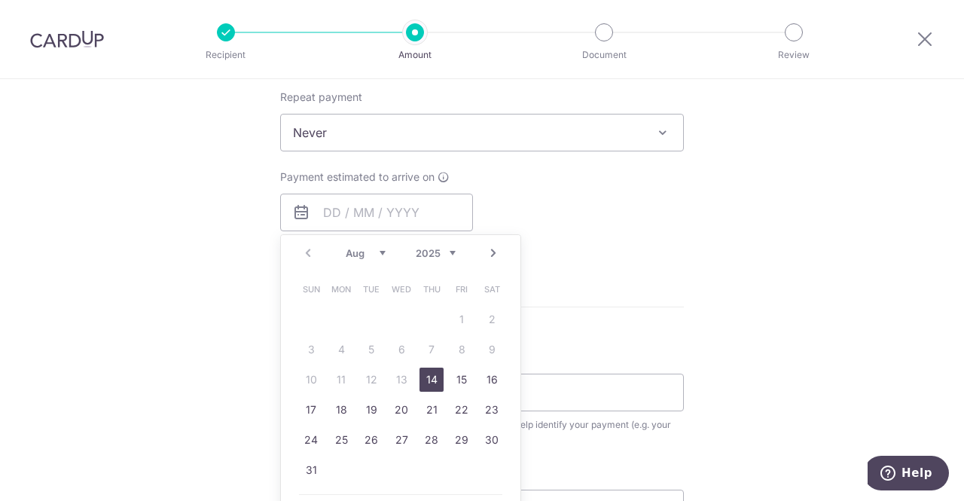
click at [422, 370] on link "14" at bounding box center [431, 379] width 24 height 24
type input "[DATE]"
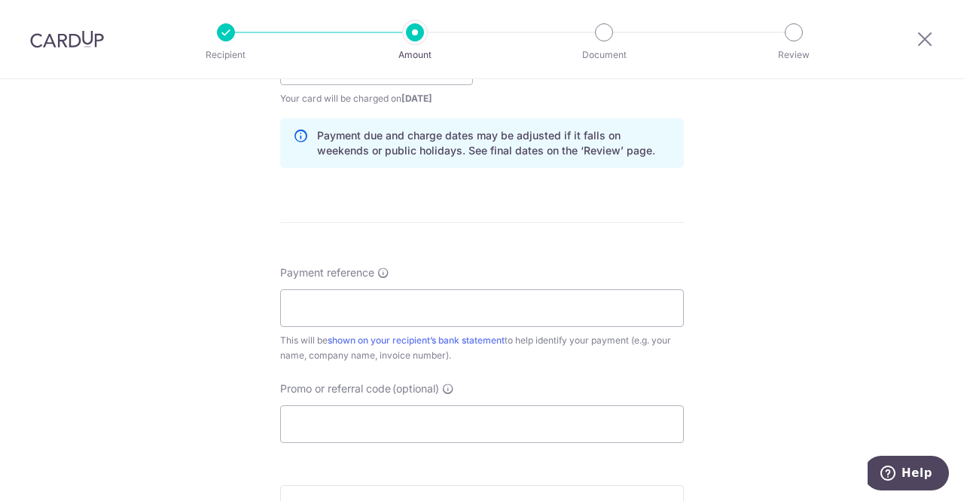
scroll to position [753, 0]
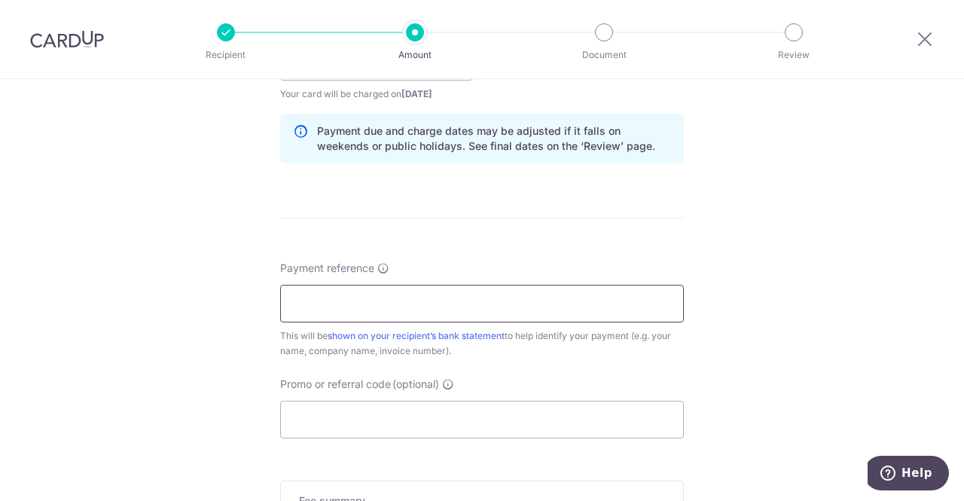
click at [431, 306] on input "Payment reference" at bounding box center [481, 304] width 403 height 38
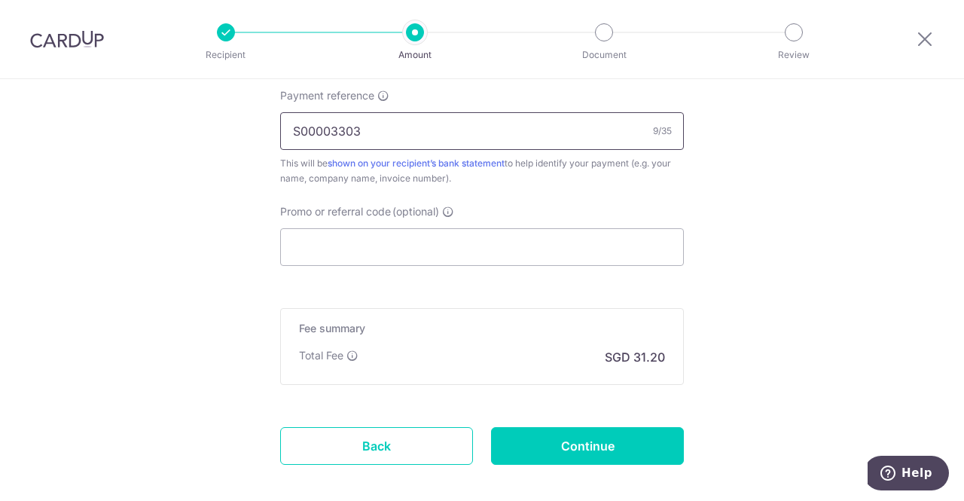
scroll to position [979, 0]
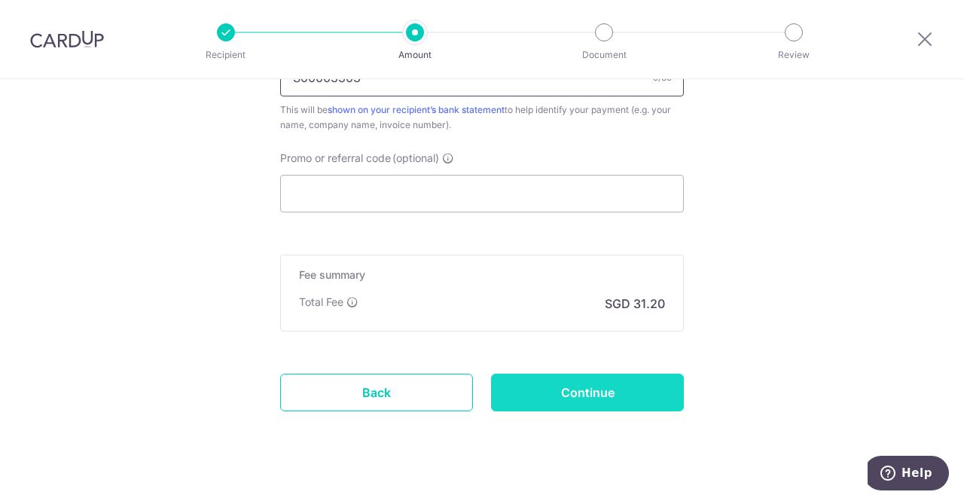
type input "S00003303"
click at [581, 396] on input "Continue" at bounding box center [587, 392] width 193 height 38
type input "Create Schedule"
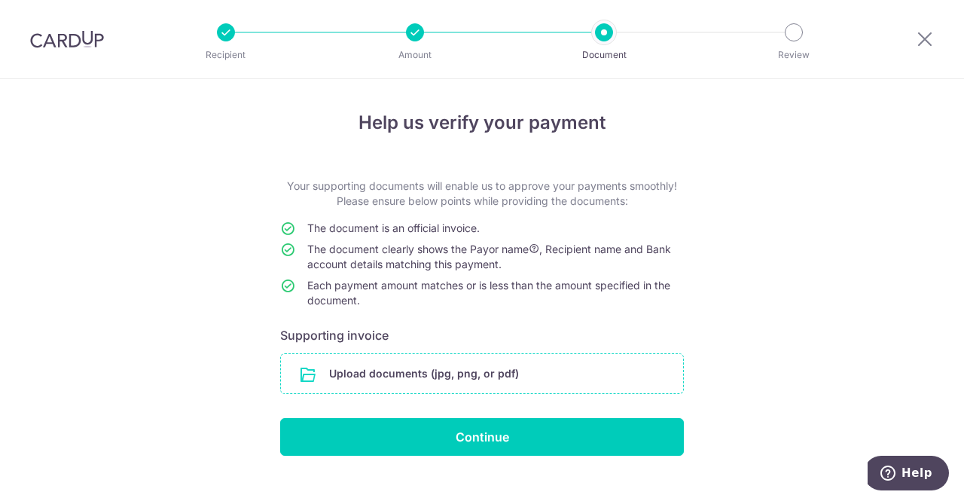
click at [461, 361] on input "file" at bounding box center [482, 373] width 402 height 39
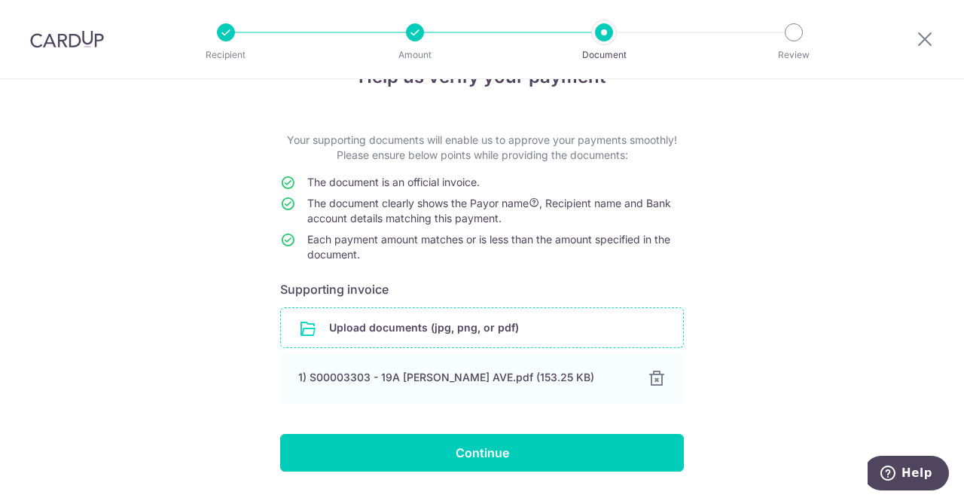
scroll to position [86, 0]
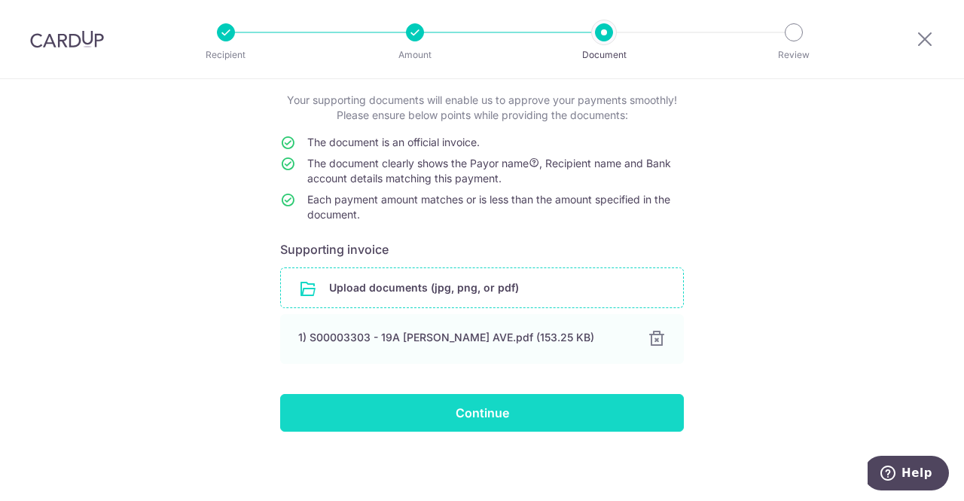
click at [417, 427] on input "Continue" at bounding box center [481, 413] width 403 height 38
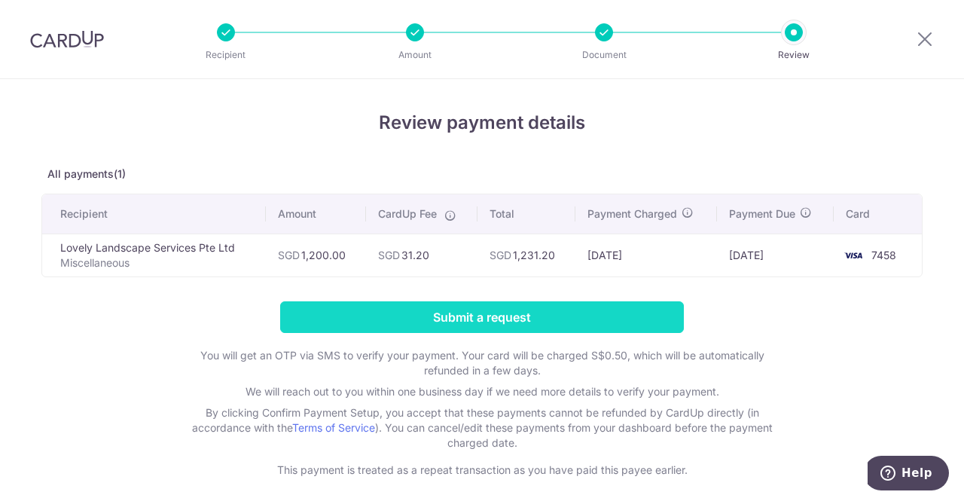
click at [455, 312] on input "Submit a request" at bounding box center [481, 317] width 403 height 32
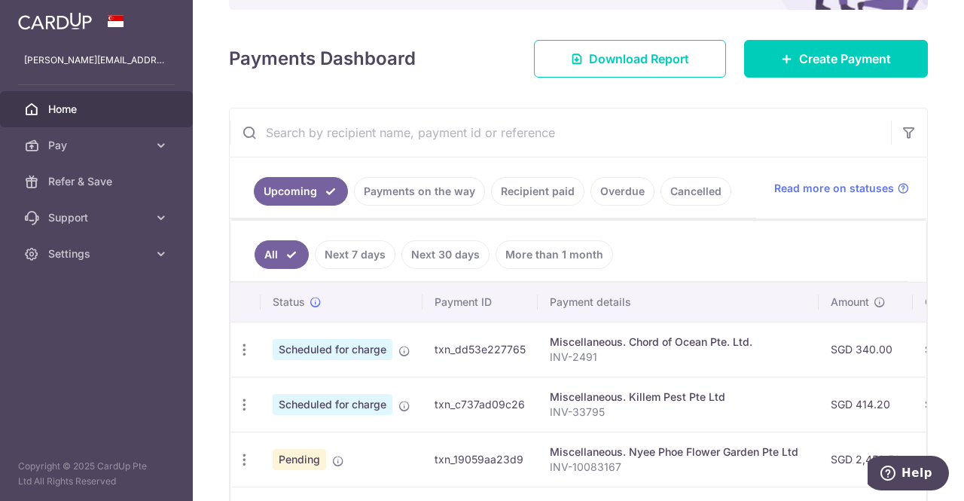
scroll to position [151, 0]
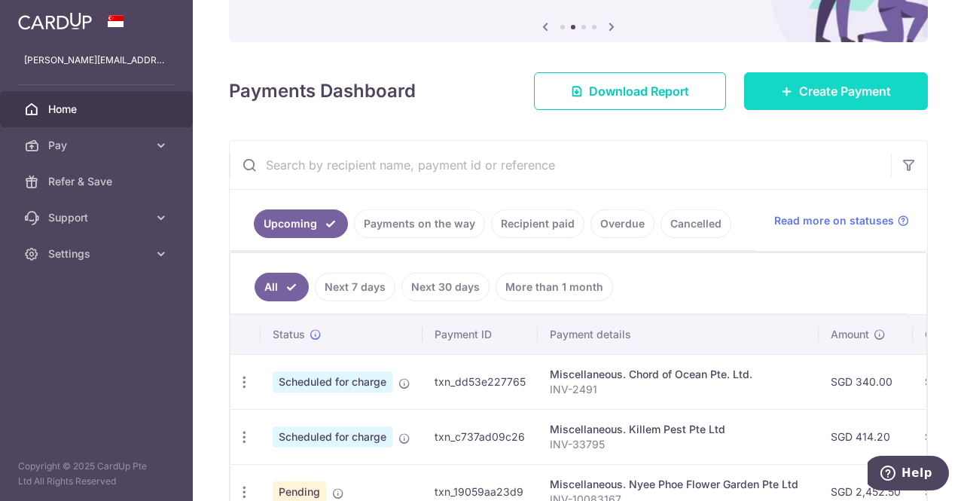
click at [899, 91] on link "Create Payment" at bounding box center [836, 91] width 184 height 38
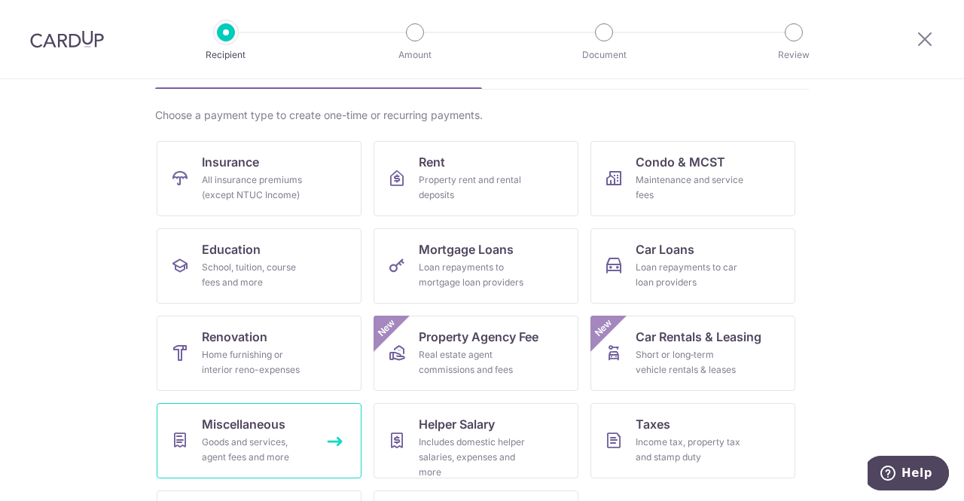
scroll to position [151, 0]
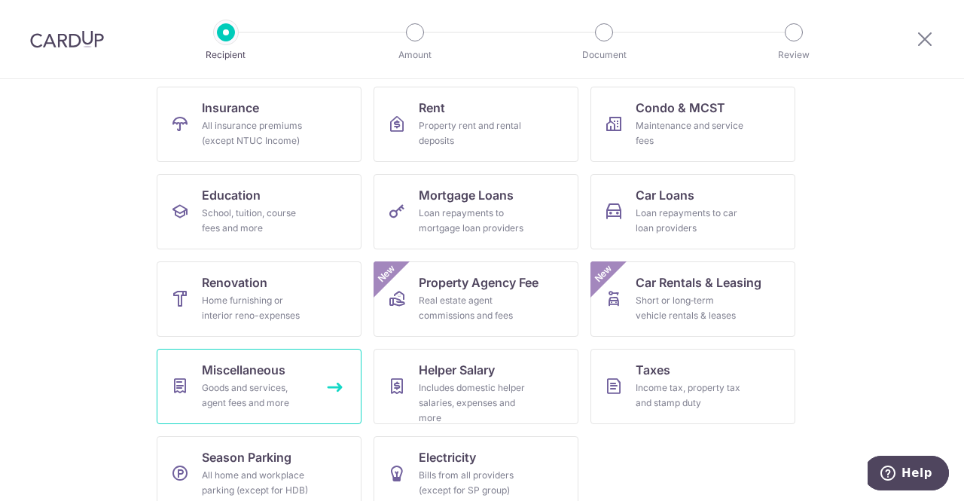
click at [257, 385] on div "Goods and services, agent fees and more" at bounding box center [256, 395] width 108 height 30
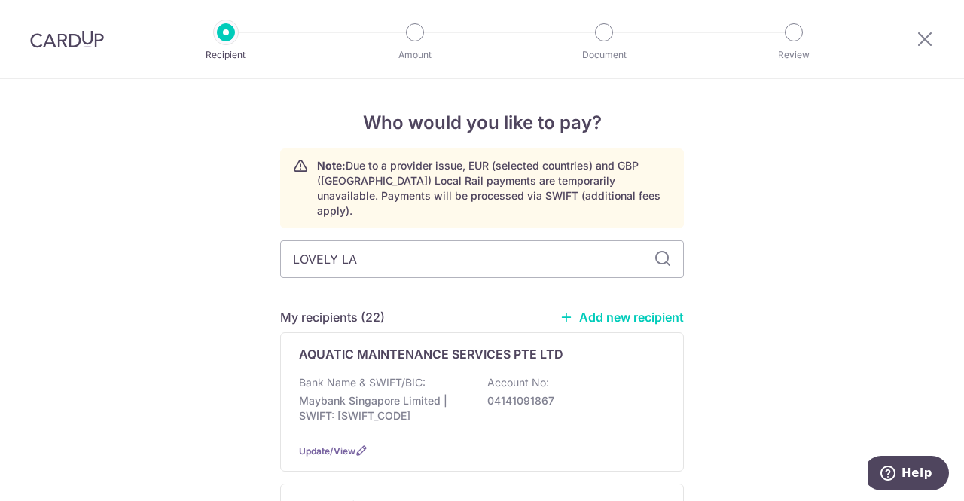
type input "LOVELY LAN"
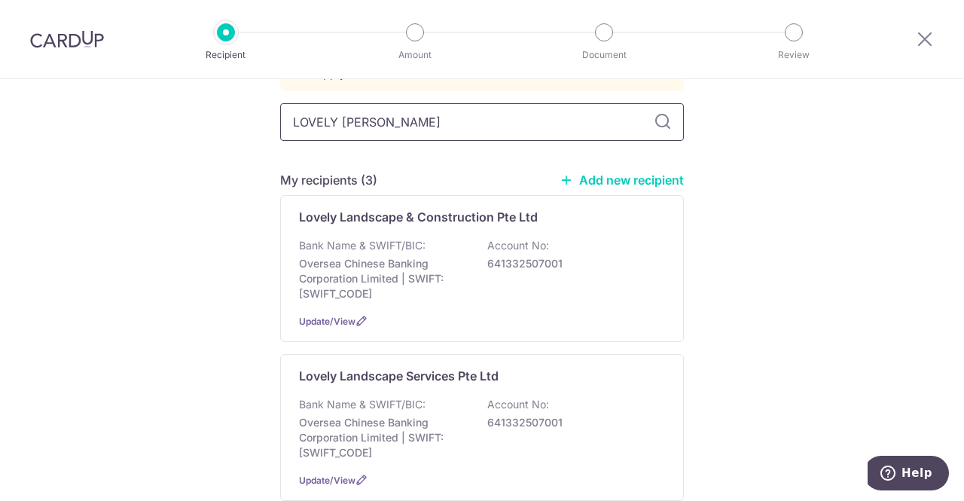
scroll to position [151, 0]
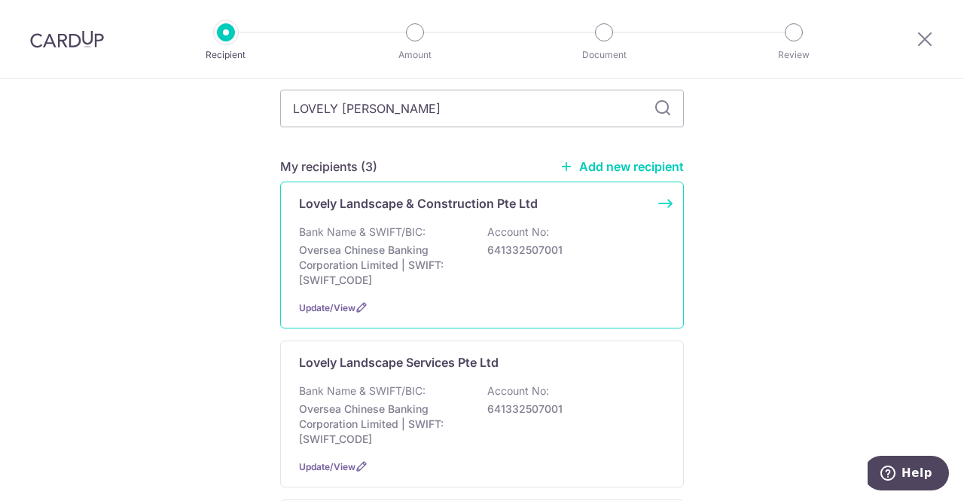
click at [510, 252] on div "Bank Name & SWIFT/BIC: Oversea Chinese Banking Corporation Limited | SWIFT: OCB…" at bounding box center [482, 255] width 366 height 63
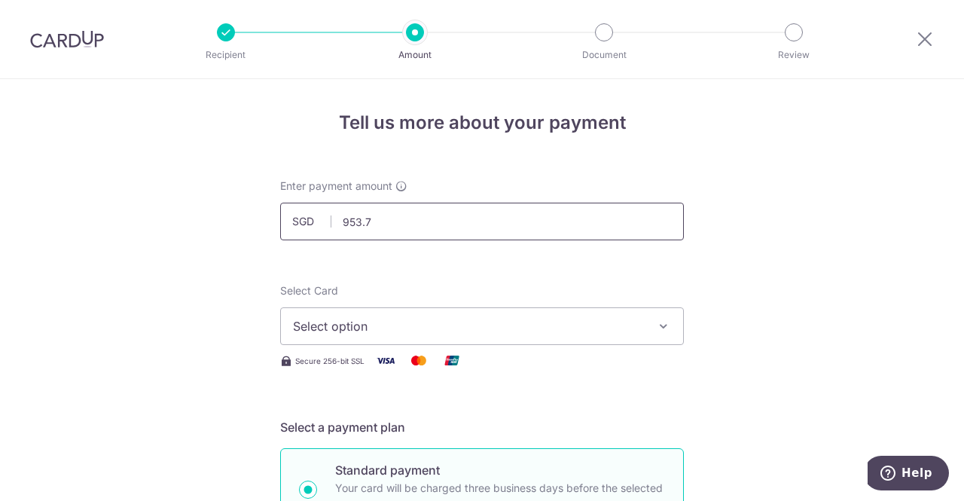
type input "953.75"
click at [415, 308] on button "Select option" at bounding box center [481, 326] width 403 height 38
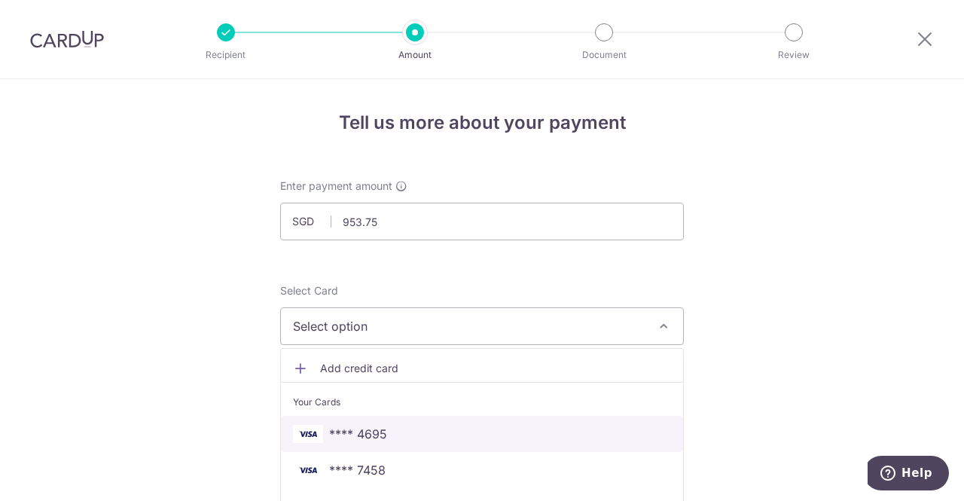
click at [364, 422] on link "**** 4695" at bounding box center [482, 434] width 402 height 36
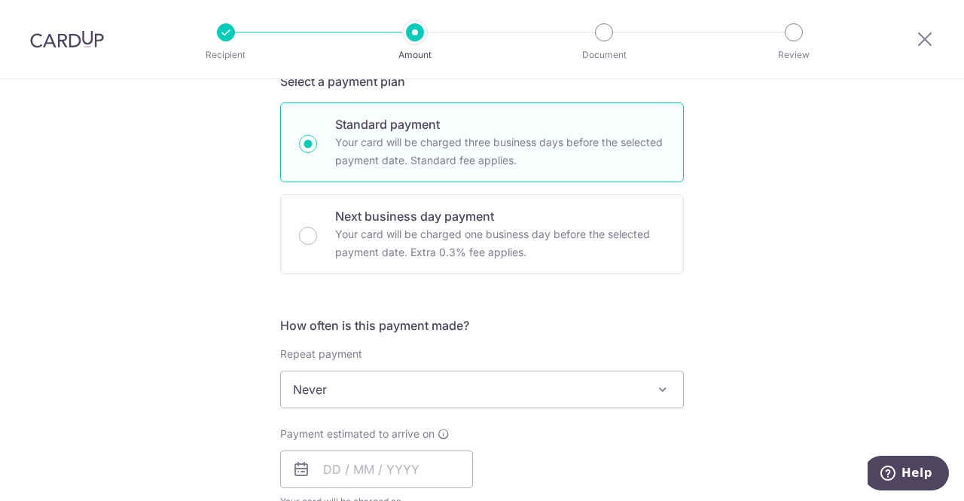
scroll to position [376, 0]
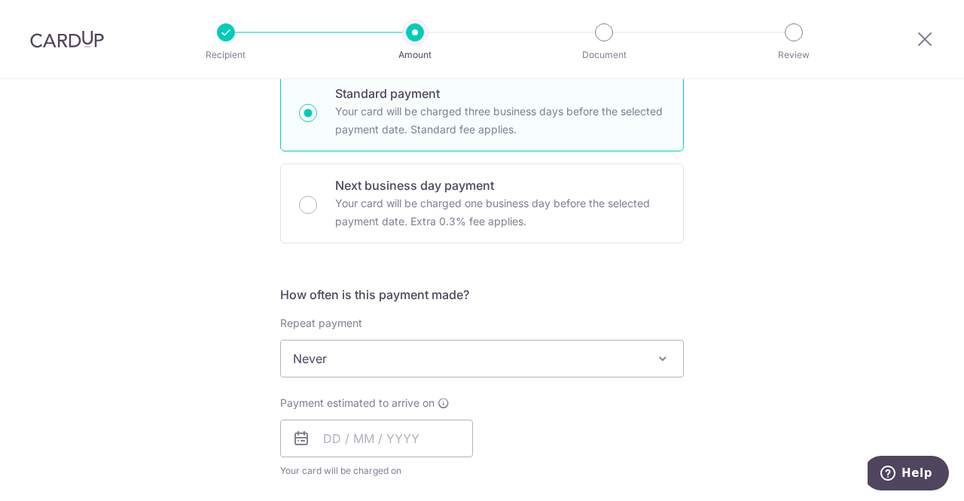
click at [379, 416] on div "Payment estimated to arrive on Your card will be charged on for the first payme…" at bounding box center [376, 436] width 193 height 83
click at [376, 433] on input "text" at bounding box center [376, 438] width 193 height 38
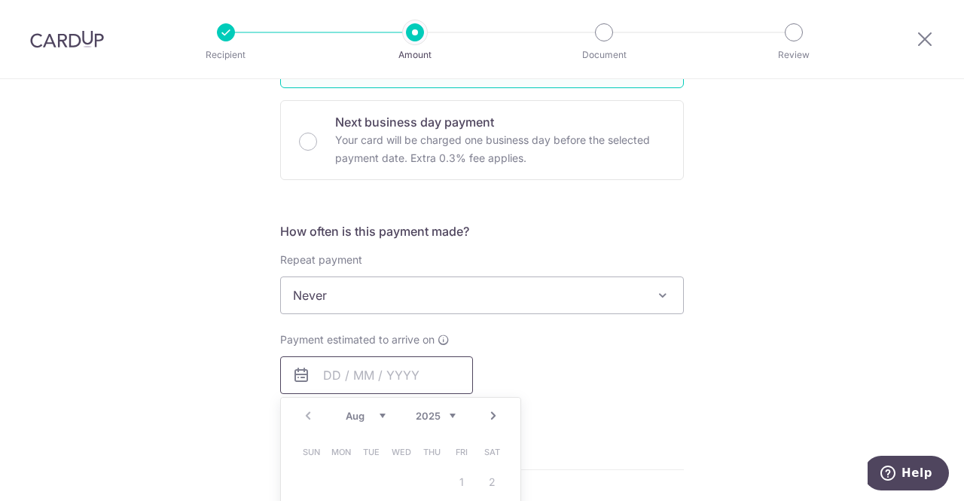
scroll to position [527, 0]
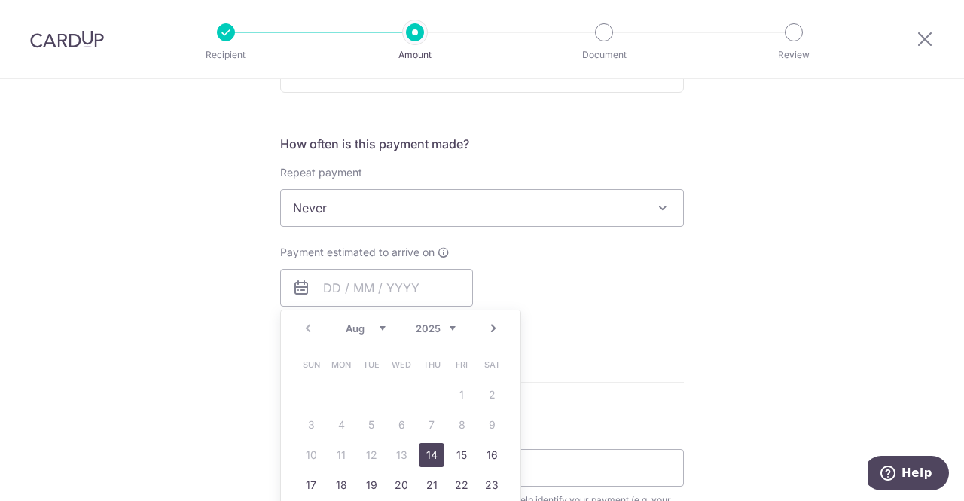
click at [432, 457] on link "14" at bounding box center [431, 455] width 24 height 24
type input "14/08/2025"
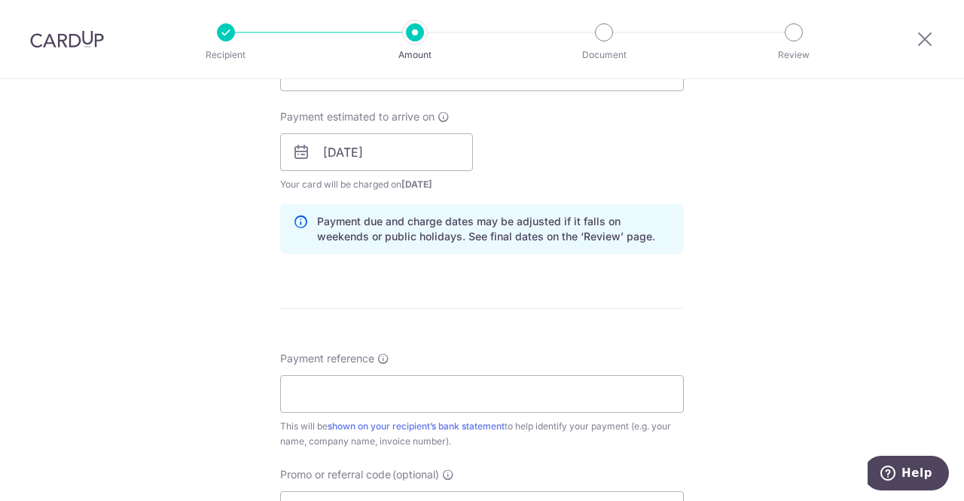
scroll to position [678, 0]
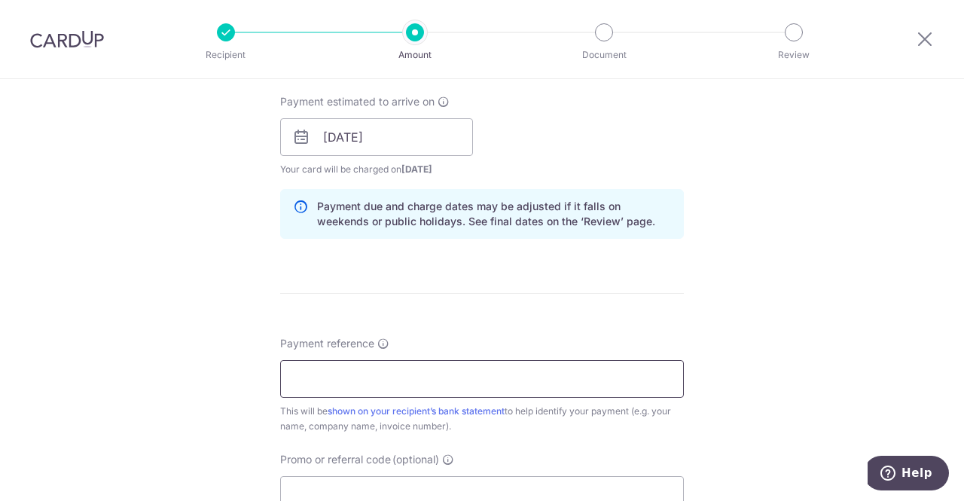
click at [407, 372] on input "Payment reference" at bounding box center [481, 379] width 403 height 38
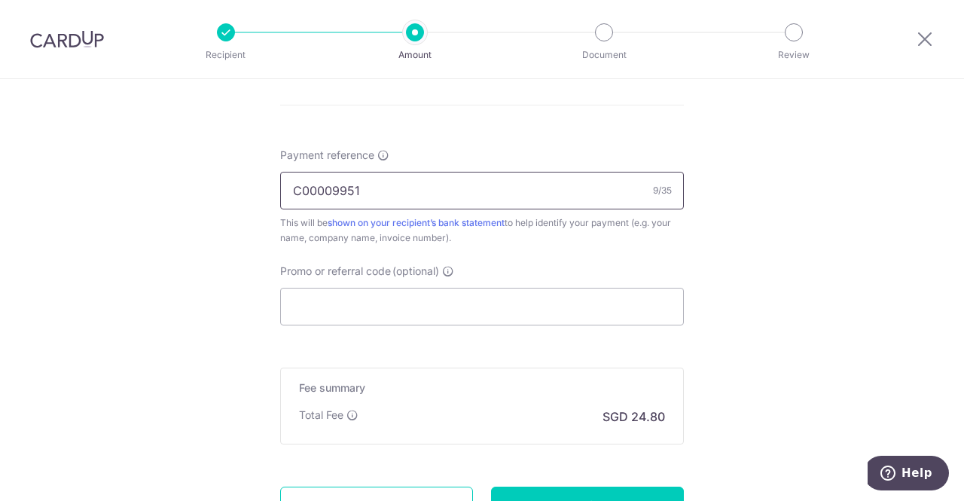
scroll to position [903, 0]
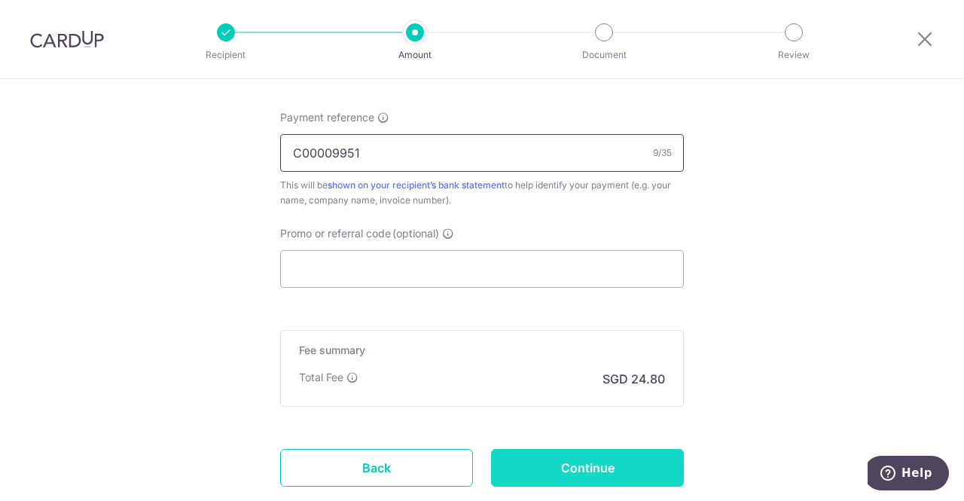
type input "C00009951"
click at [607, 457] on input "Continue" at bounding box center [587, 468] width 193 height 38
type input "Create Schedule"
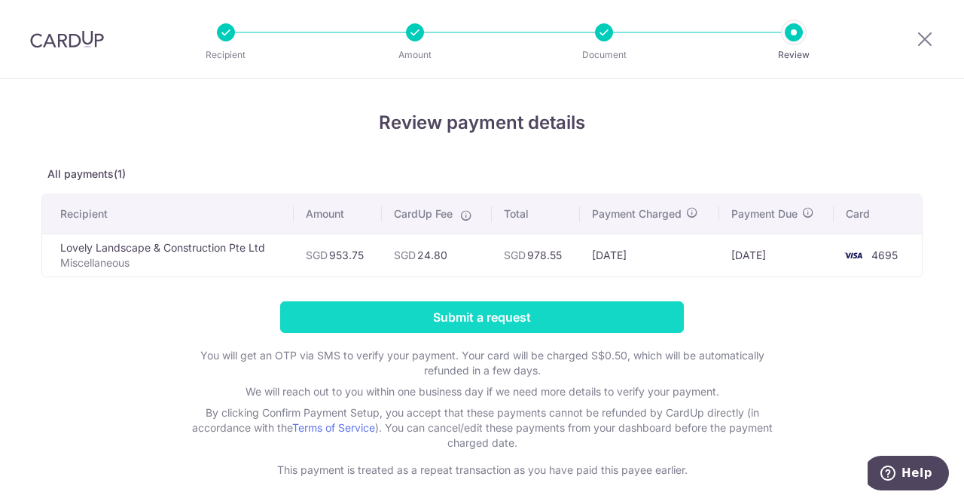
click at [594, 308] on input "Submit a request" at bounding box center [481, 317] width 403 height 32
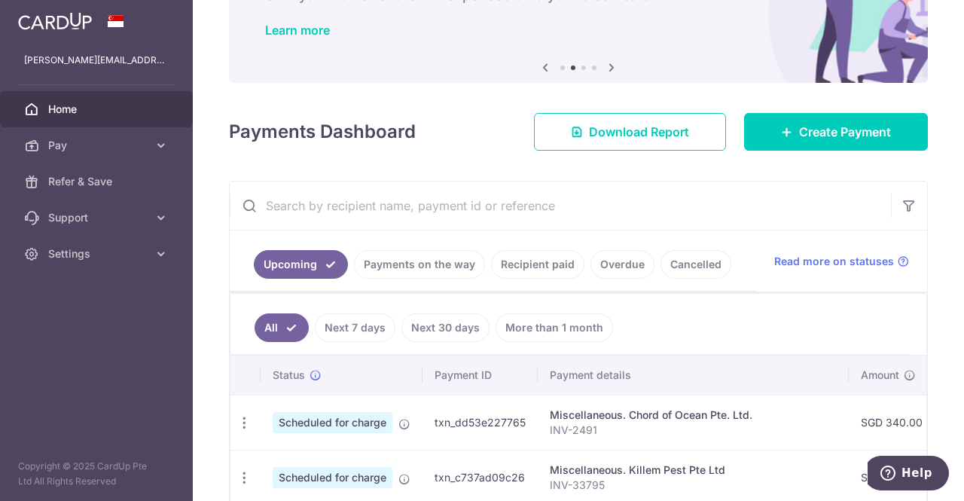
scroll to position [53, 0]
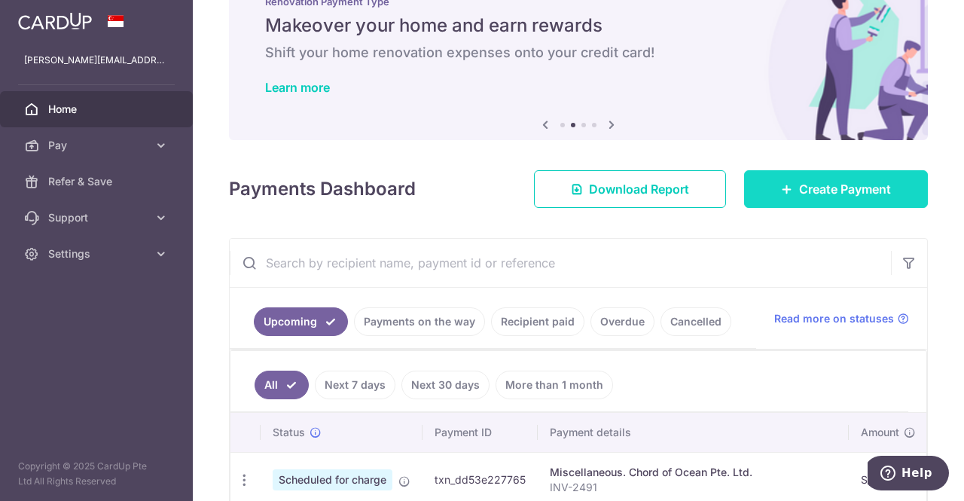
click at [826, 181] on span "Create Payment" at bounding box center [845, 189] width 92 height 18
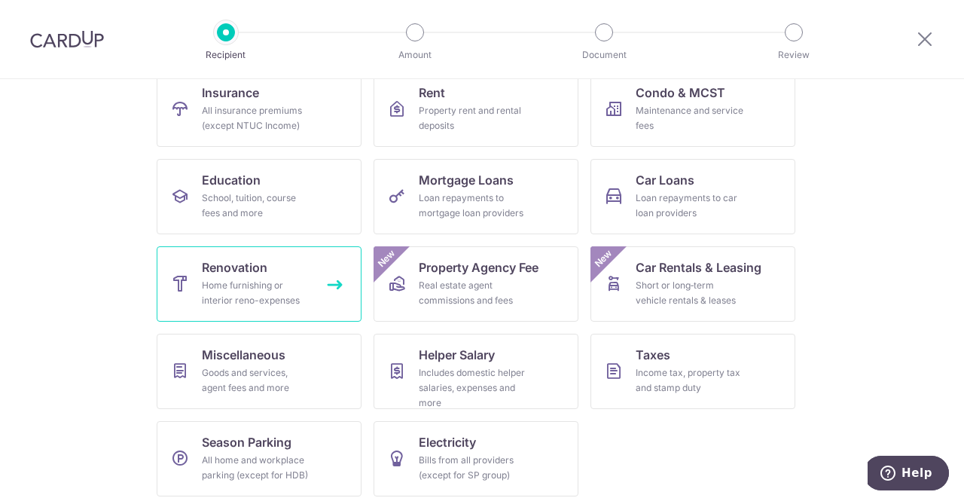
scroll to position [172, 0]
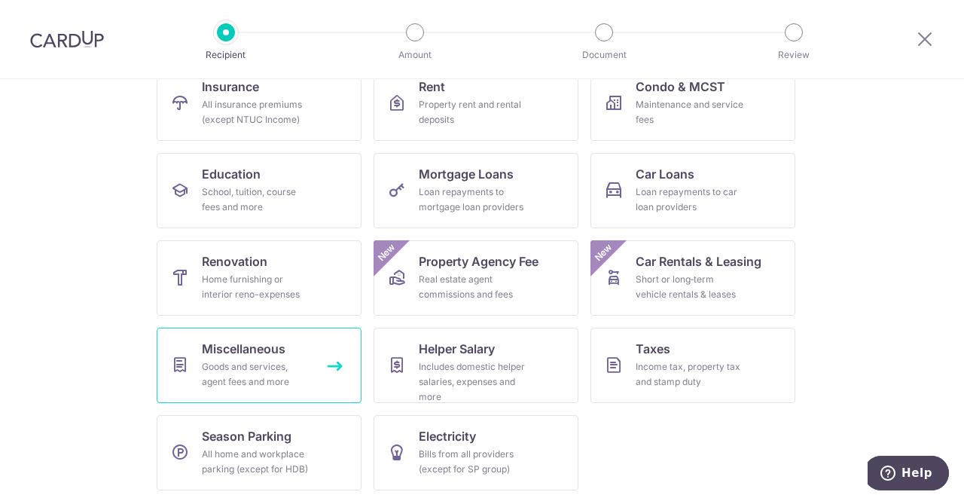
click at [242, 365] on div "Goods and services, agent fees and more" at bounding box center [256, 374] width 108 height 30
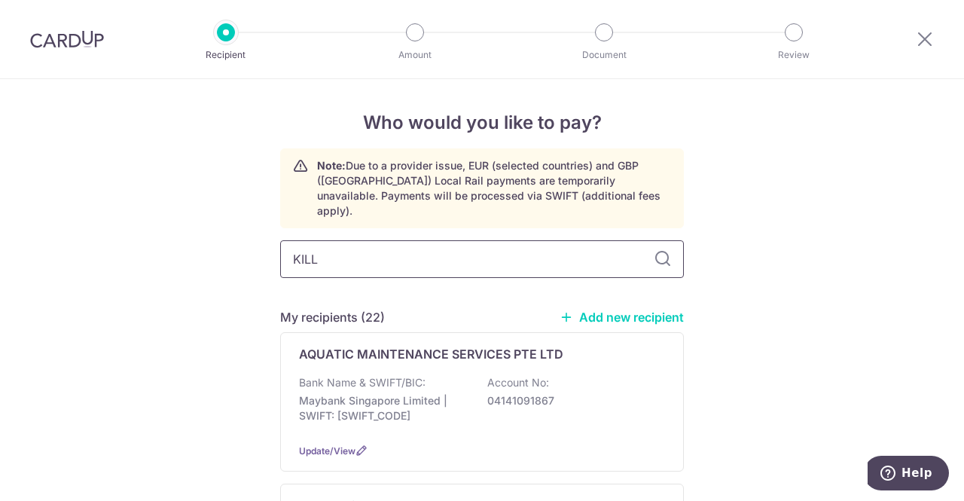
type input "KILLE"
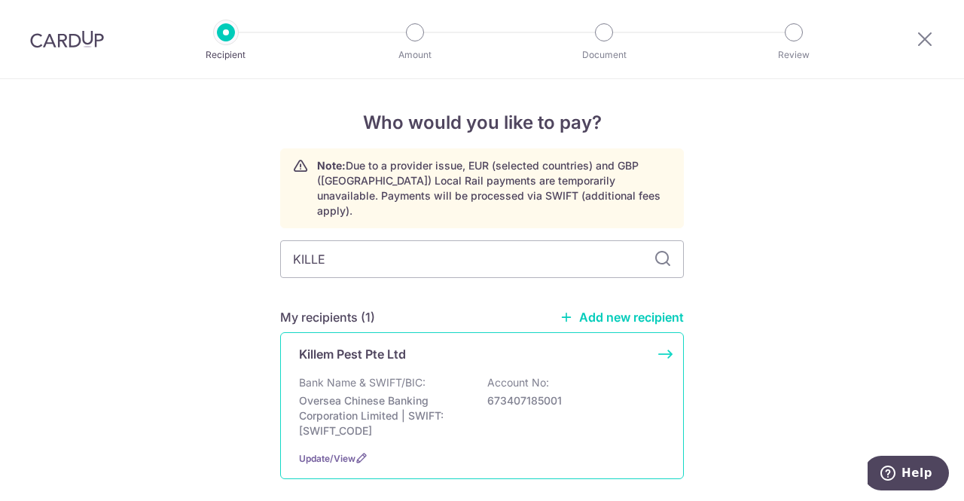
click at [480, 380] on div "Bank Name & SWIFT/BIC: Oversea Chinese Banking Corporation Limited | SWIFT: [SW…" at bounding box center [482, 406] width 366 height 63
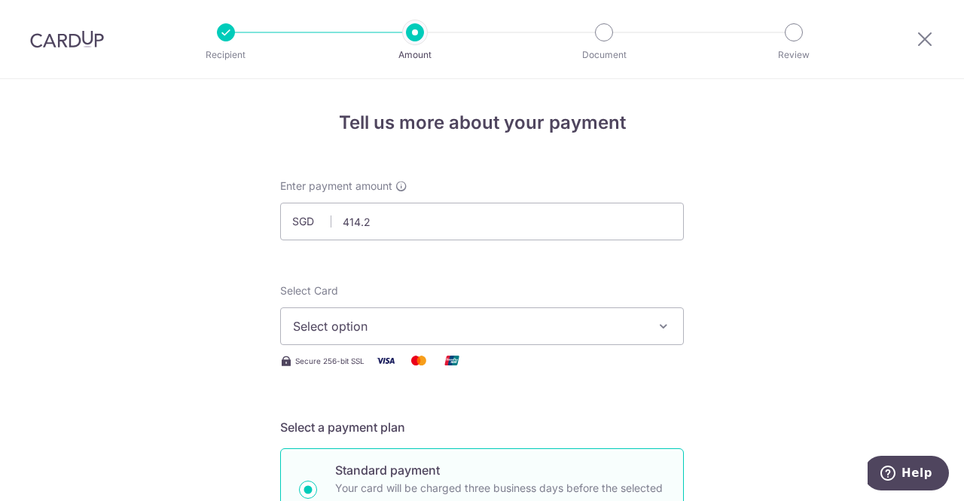
type input "414.20"
click at [494, 325] on span "Select option" at bounding box center [468, 326] width 351 height 18
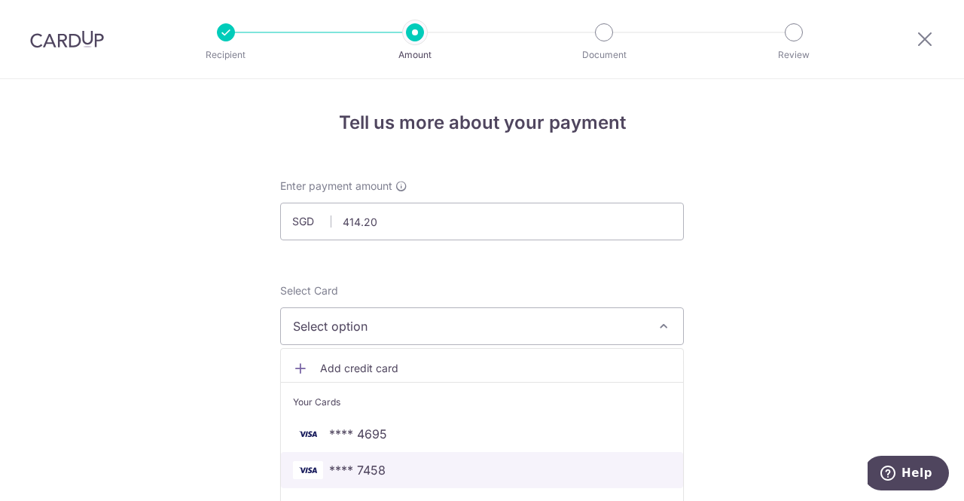
click at [364, 474] on span "**** 7458" at bounding box center [357, 470] width 56 height 18
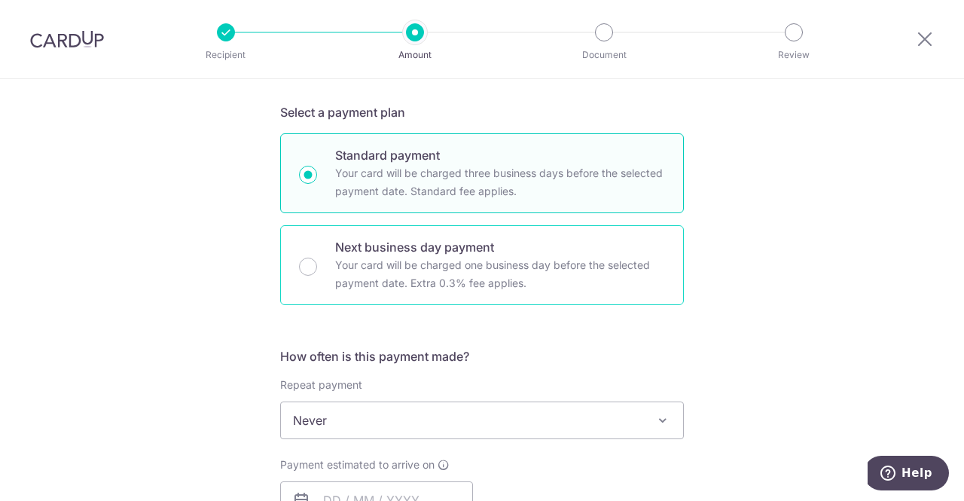
scroll to position [376, 0]
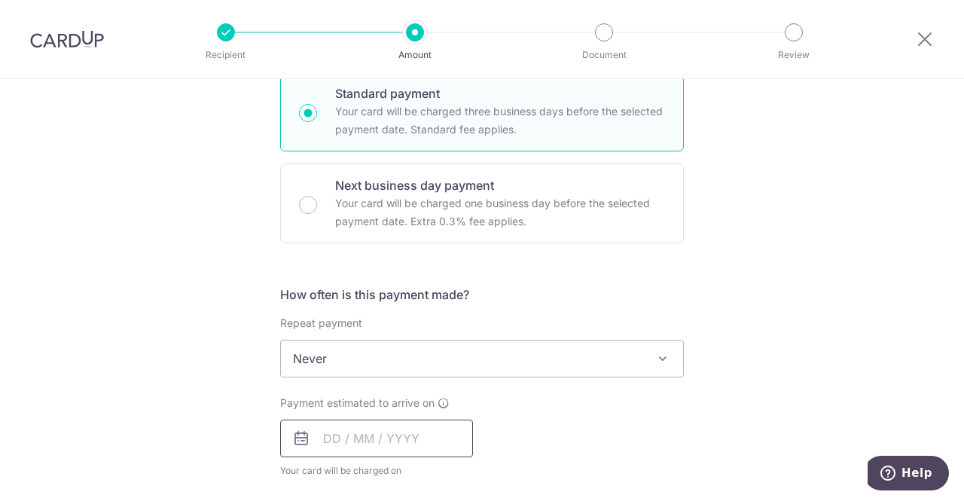
click at [372, 428] on input "text" at bounding box center [376, 438] width 193 height 38
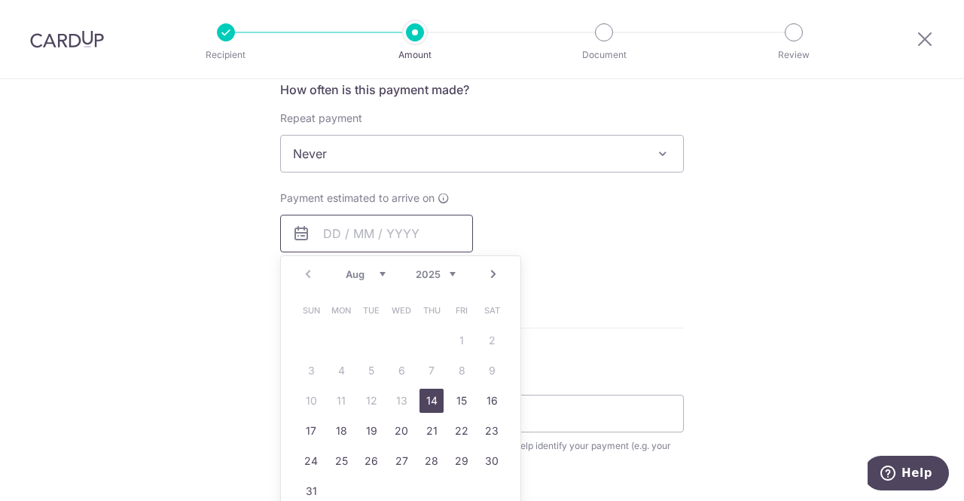
scroll to position [602, 0]
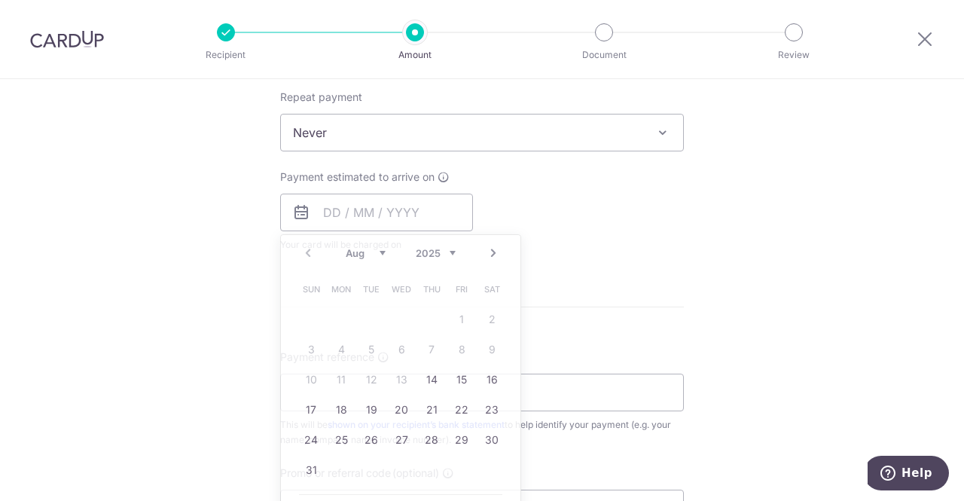
click at [700, 323] on div "Tell us more about your payment Enter payment amount SGD 414.20 414.20 Select C…" at bounding box center [482, 158] width 964 height 1362
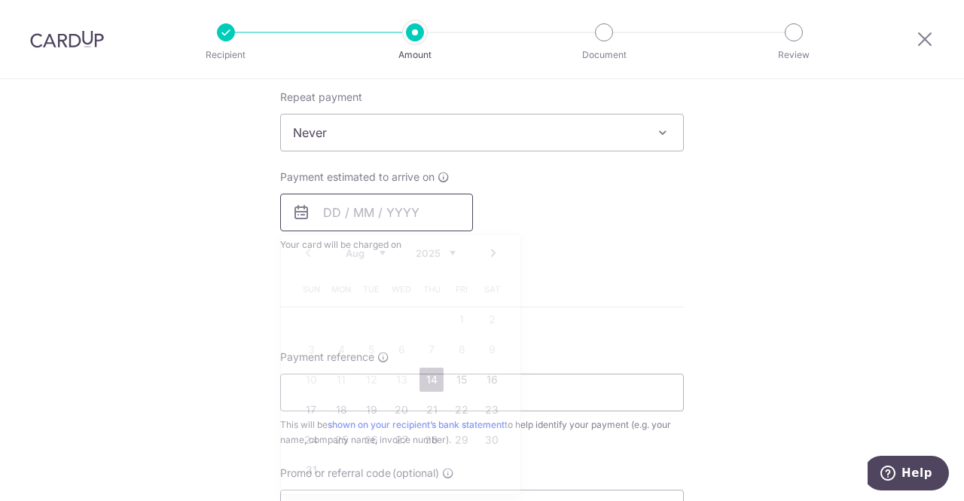
click at [403, 216] on input "text" at bounding box center [376, 212] width 193 height 38
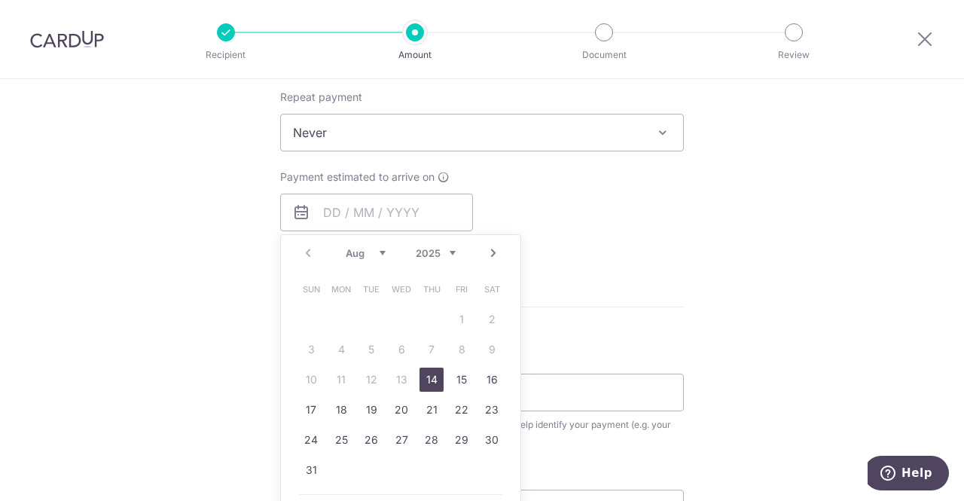
click at [425, 380] on link "14" at bounding box center [431, 379] width 24 height 24
type input "[DATE]"
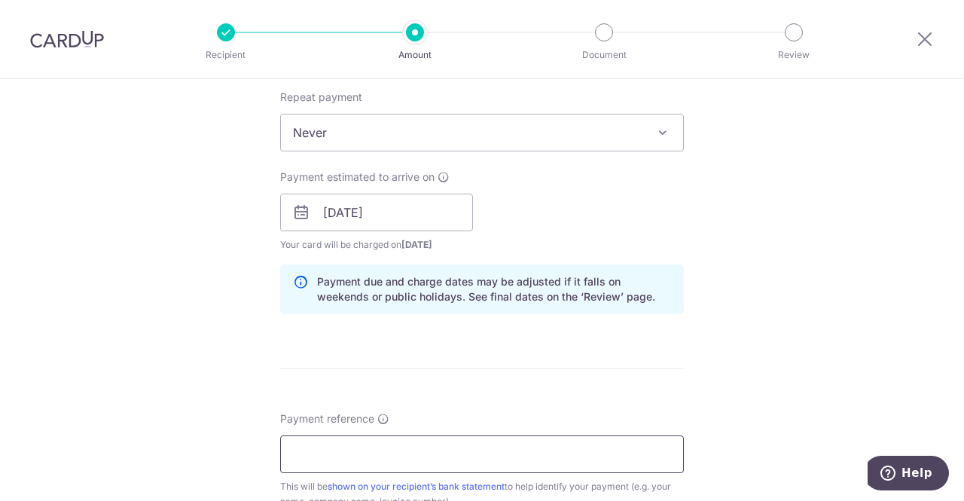
click at [456, 458] on input "Payment reference" at bounding box center [481, 454] width 403 height 38
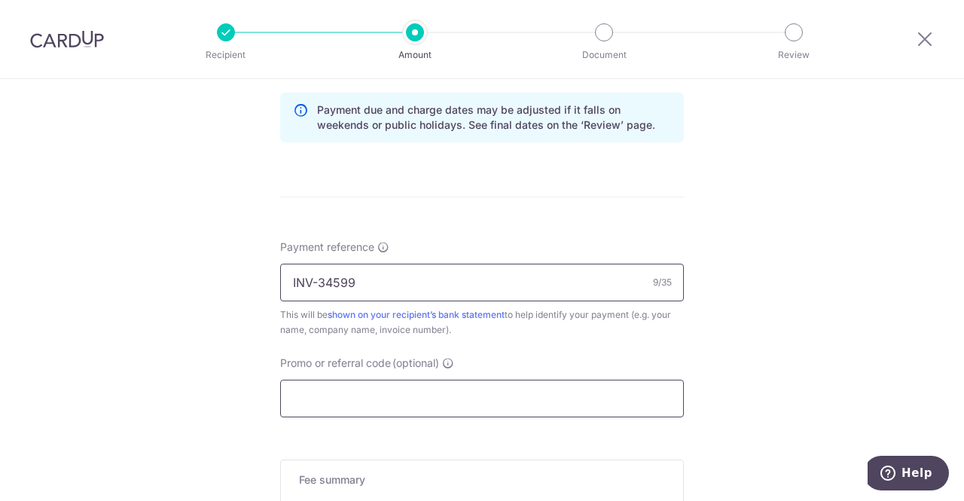
scroll to position [903, 0]
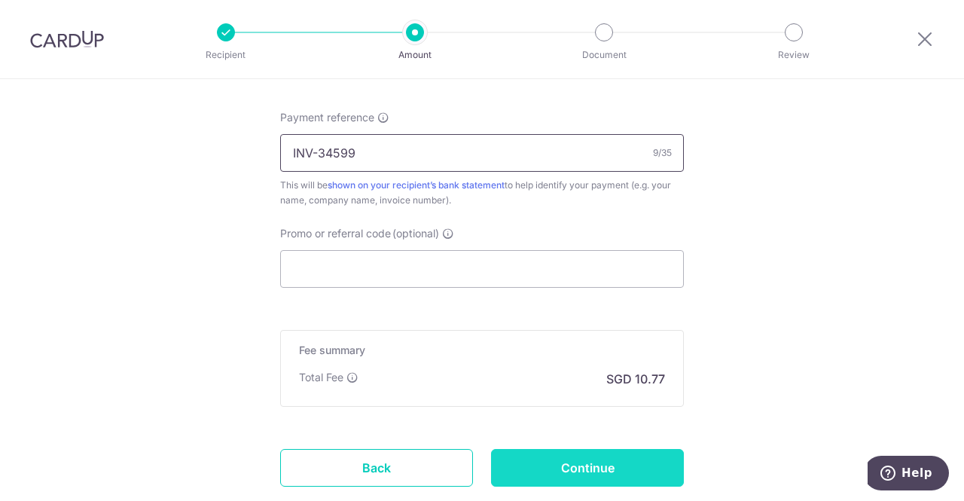
type input "INV-34599"
click at [590, 456] on input "Continue" at bounding box center [587, 468] width 193 height 38
type input "Create Schedule"
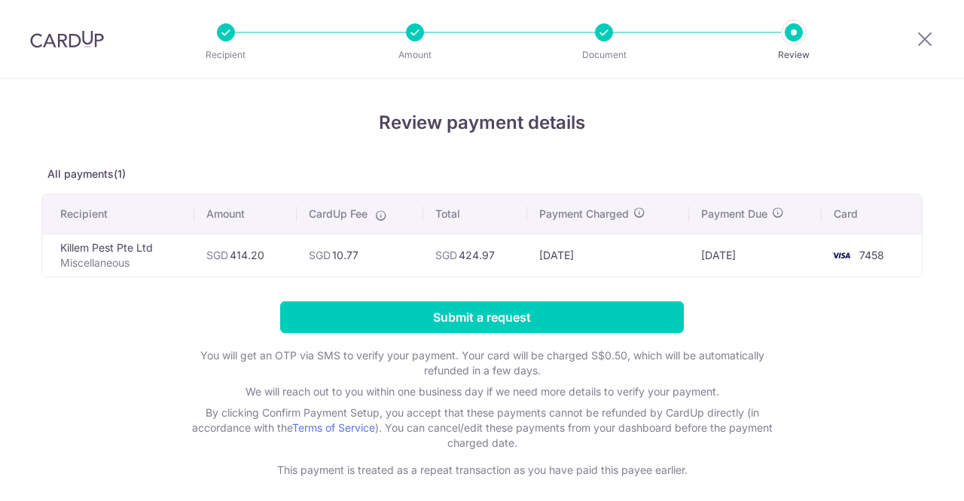
click at [603, 322] on input "Submit a request" at bounding box center [481, 317] width 403 height 32
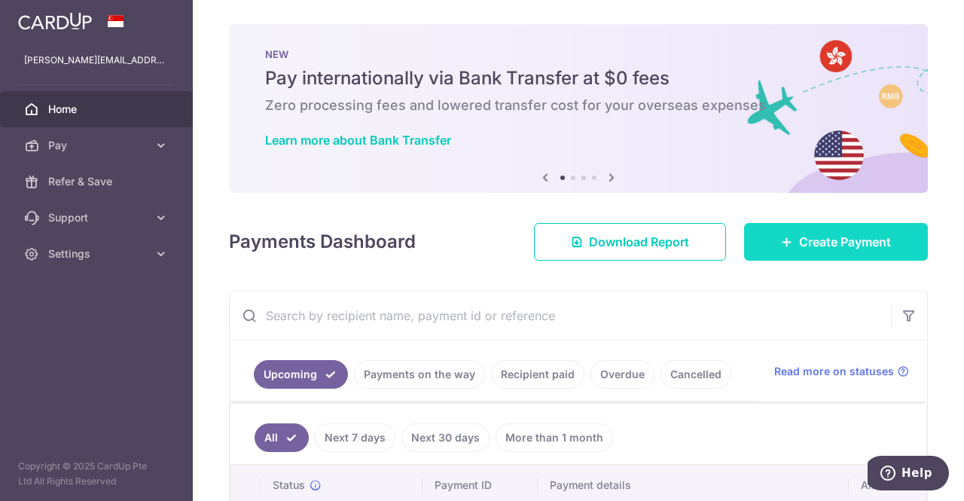
click at [879, 254] on link "Create Payment" at bounding box center [836, 242] width 184 height 38
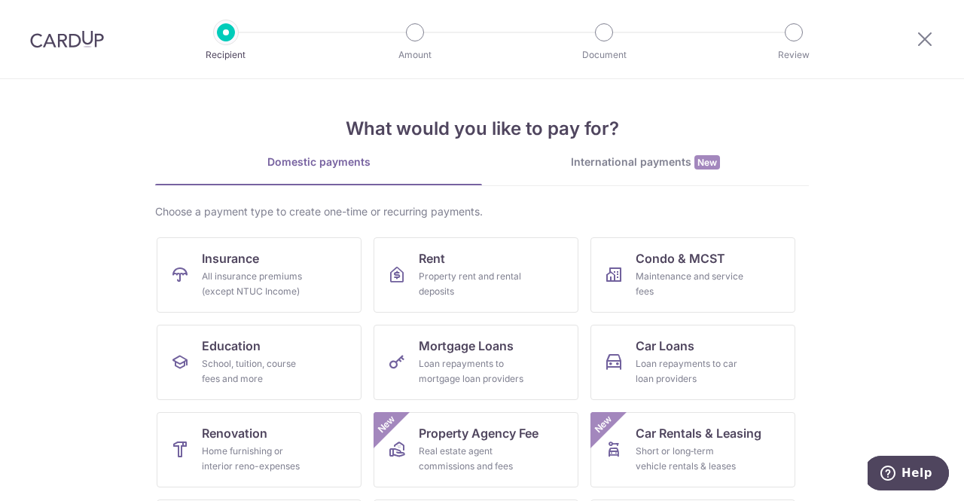
scroll to position [151, 0]
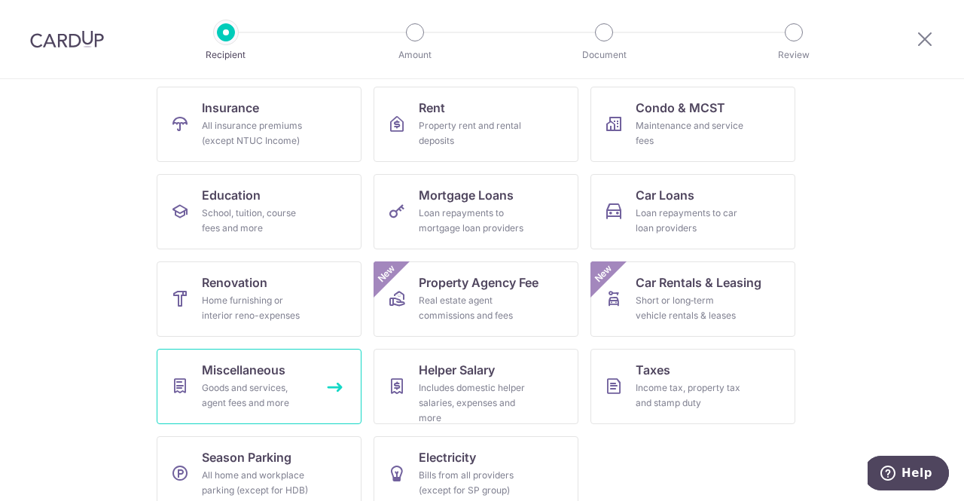
click at [260, 394] on div "Goods and services, agent fees and more" at bounding box center [256, 395] width 108 height 30
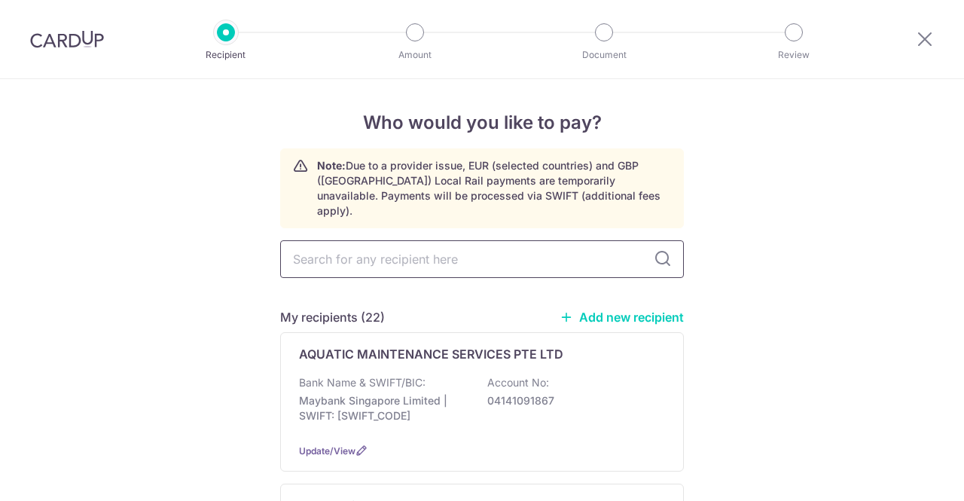
drag, startPoint x: 0, startPoint y: 0, endPoint x: 494, endPoint y: 247, distance: 552.1
click at [494, 247] on input "text" at bounding box center [481, 259] width 403 height 38
type input "AQUA"
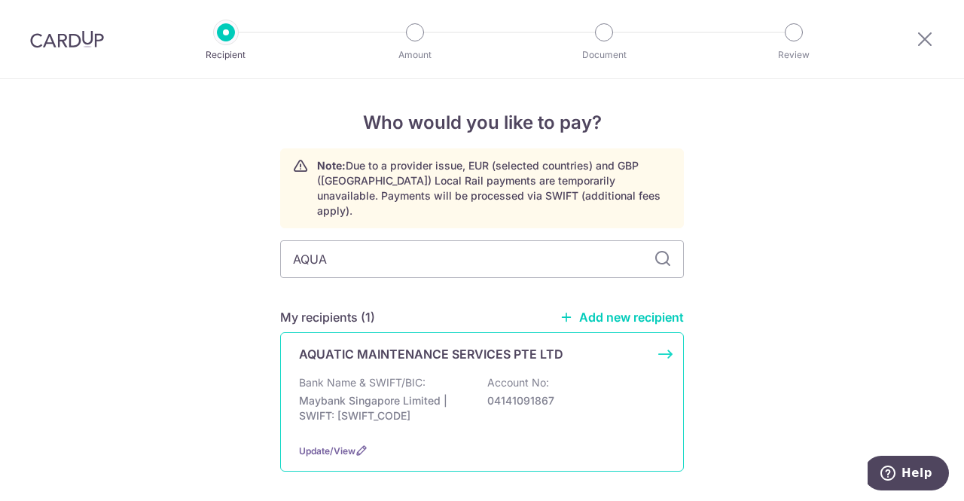
click at [461, 375] on div "Bank Name & SWIFT/BIC: Maybank Singapore Limited | SWIFT: MBBESGS2XXX Account N…" at bounding box center [482, 403] width 366 height 56
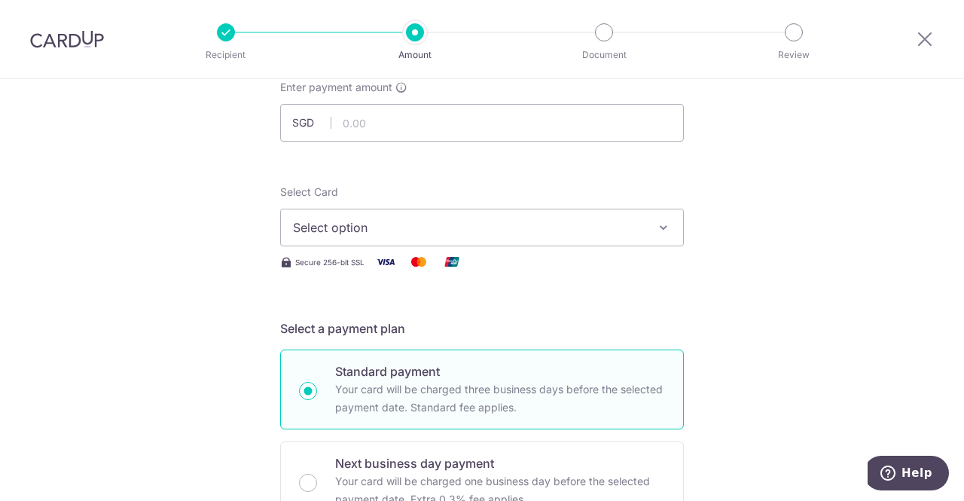
scroll to position [75, 0]
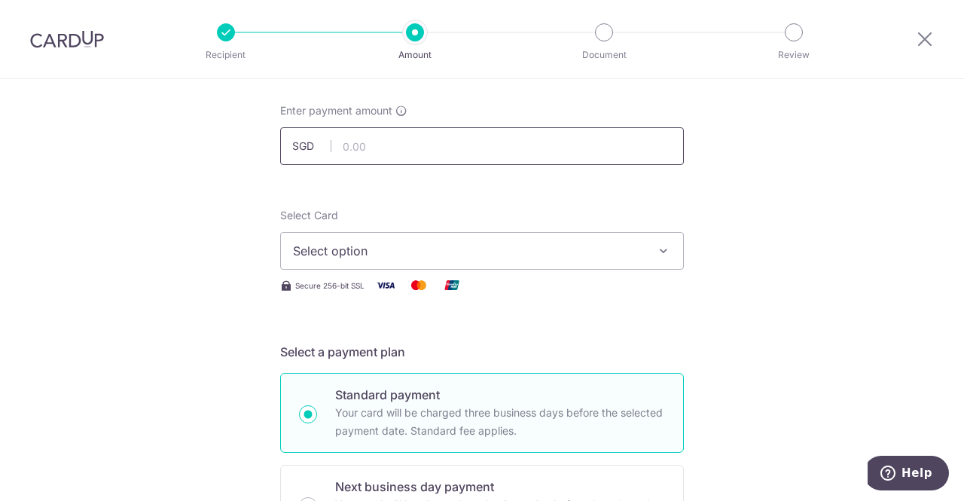
click at [396, 152] on input "text" at bounding box center [481, 146] width 403 height 38
type input "599.50"
click at [572, 251] on span "Select option" at bounding box center [468, 251] width 351 height 18
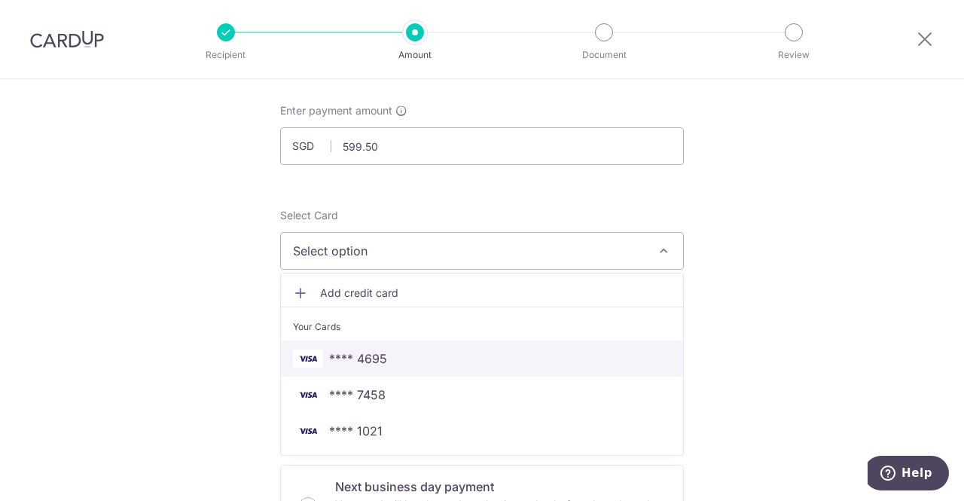
click at [500, 364] on span "**** 4695" at bounding box center [482, 358] width 378 height 18
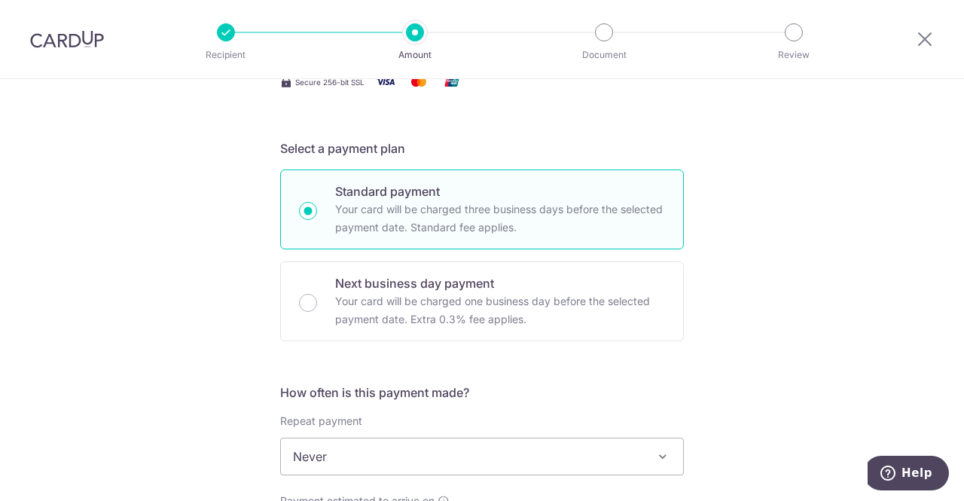
scroll to position [376, 0]
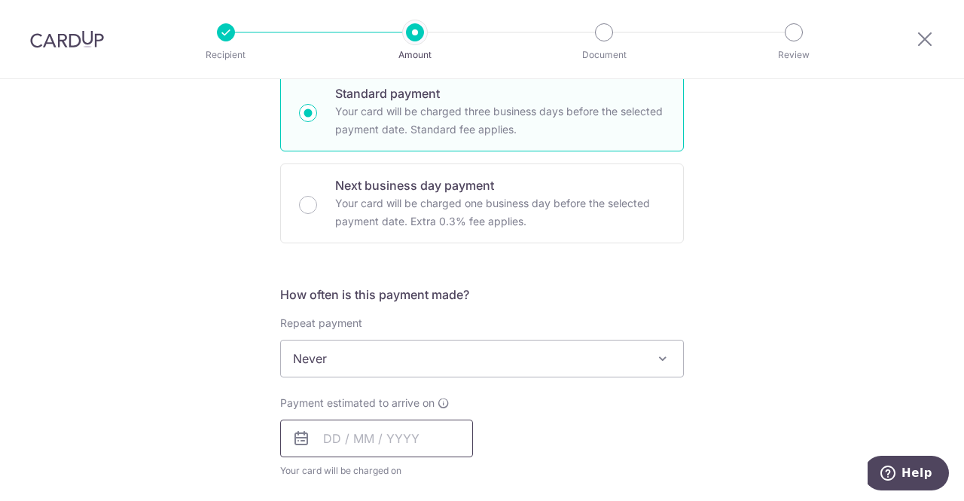
click at [377, 433] on input "text" at bounding box center [376, 438] width 193 height 38
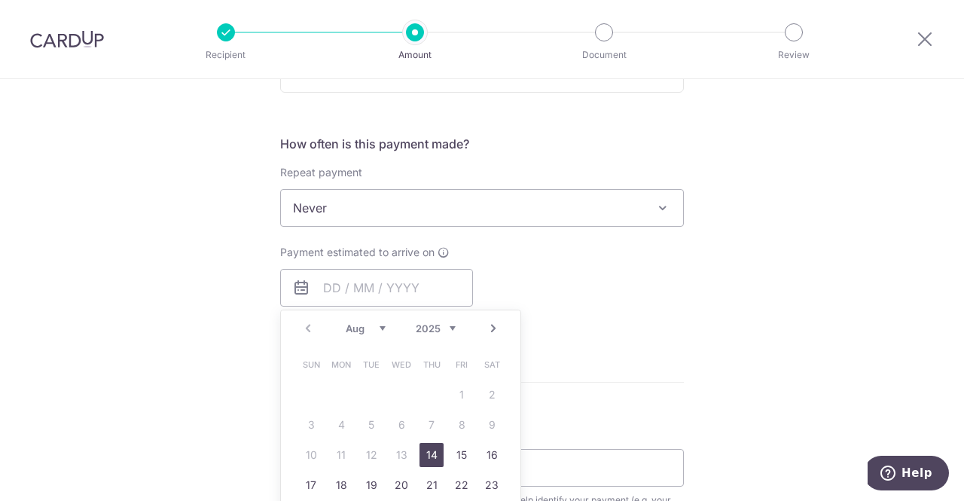
click at [428, 457] on link "14" at bounding box center [431, 455] width 24 height 24
type input "[DATE]"
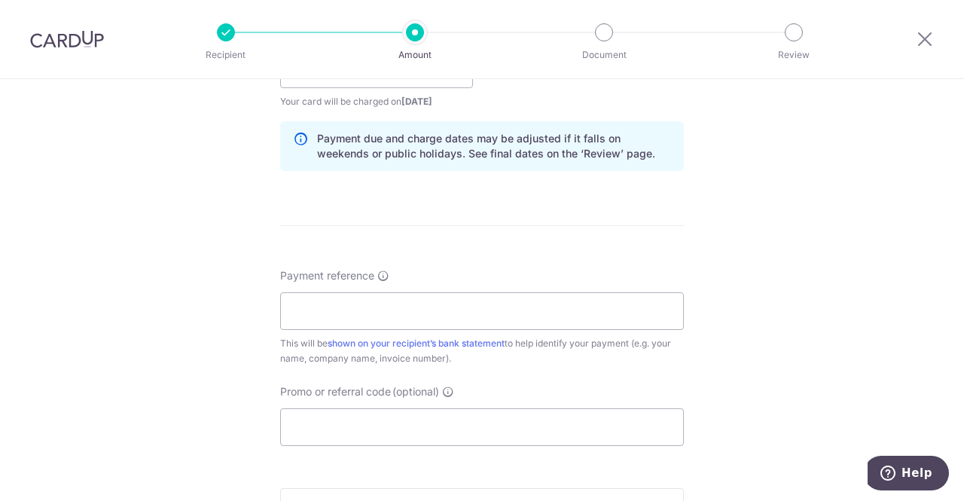
scroll to position [753, 0]
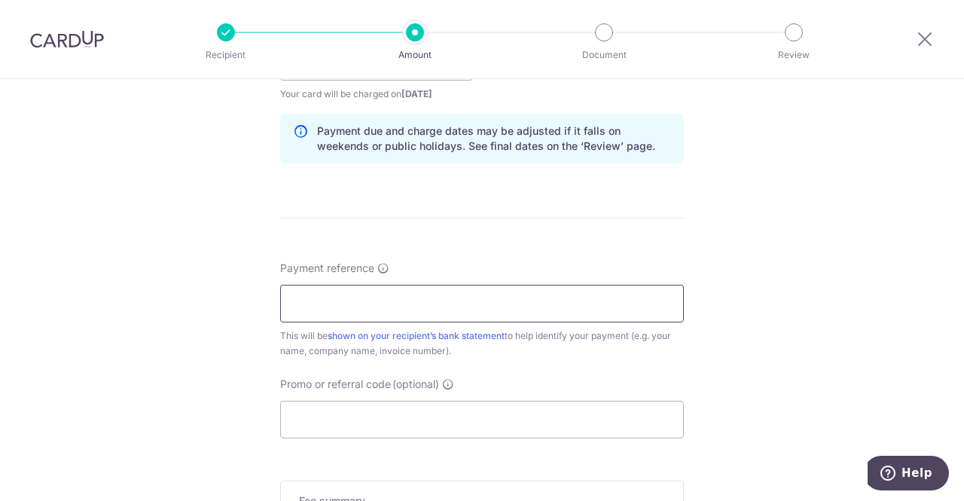
click at [419, 294] on input "Payment reference" at bounding box center [481, 304] width 403 height 38
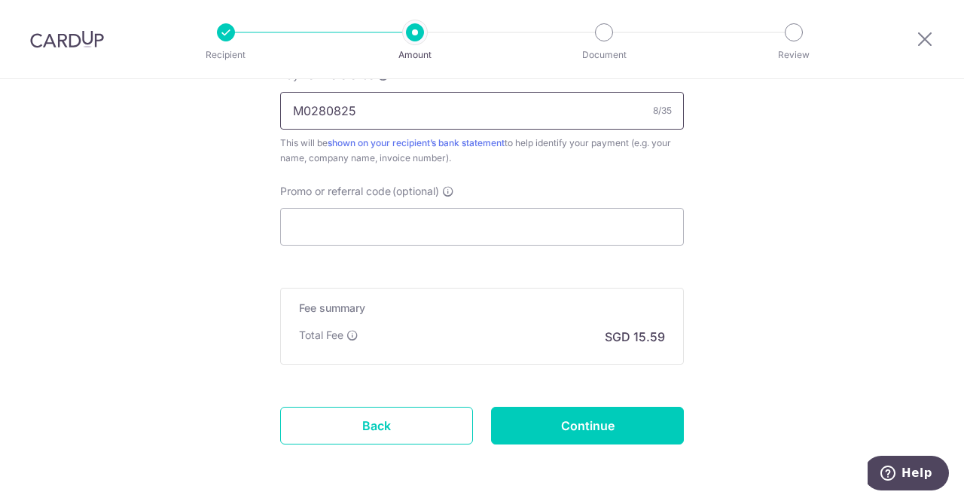
scroll to position [979, 0]
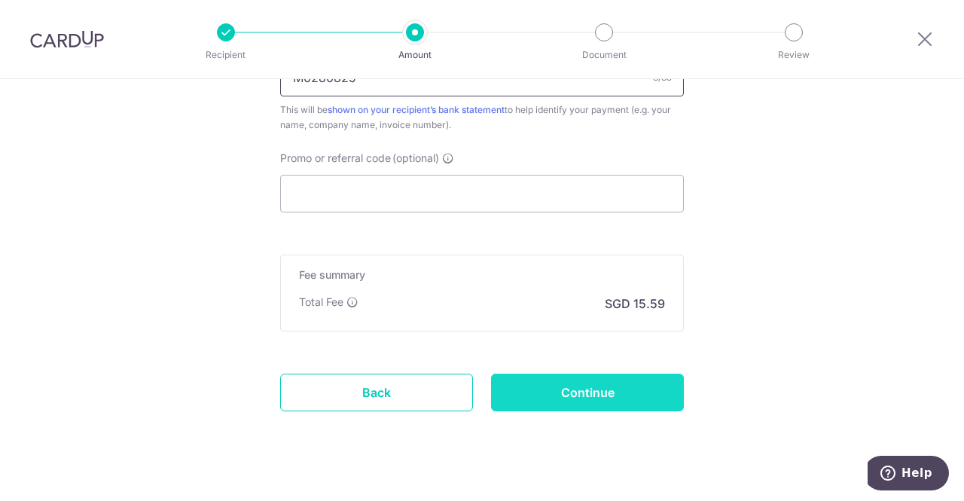
type input "M0280825"
click at [583, 385] on input "Continue" at bounding box center [587, 392] width 193 height 38
type input "Create Schedule"
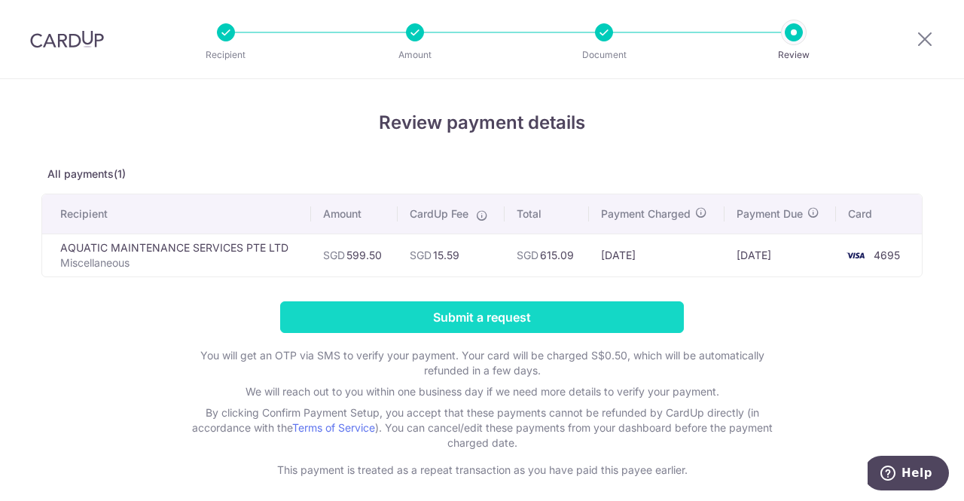
click at [430, 312] on input "Submit a request" at bounding box center [481, 317] width 403 height 32
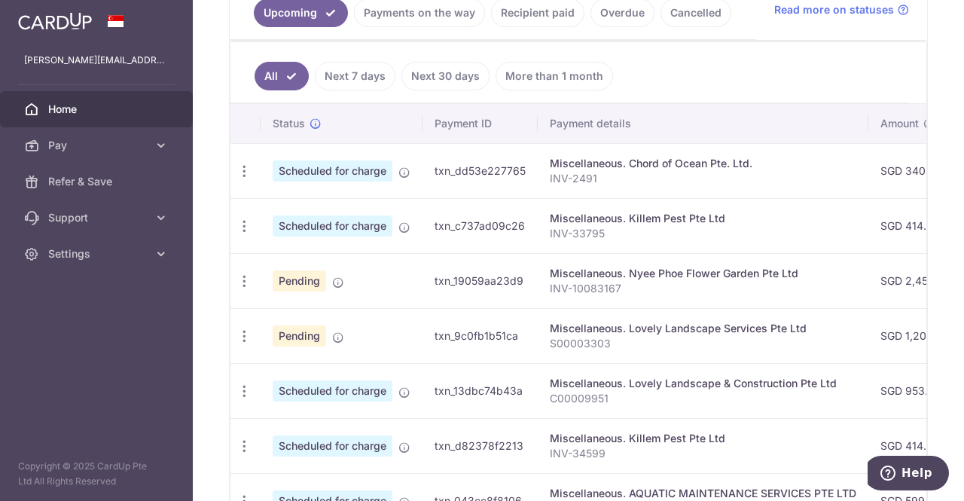
scroll to position [312, 0]
